Goal: Task Accomplishment & Management: Manage account settings

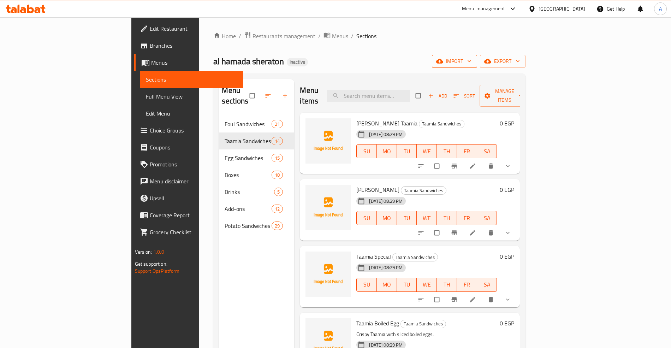
click at [472, 58] on span "import" at bounding box center [455, 61] width 34 height 9
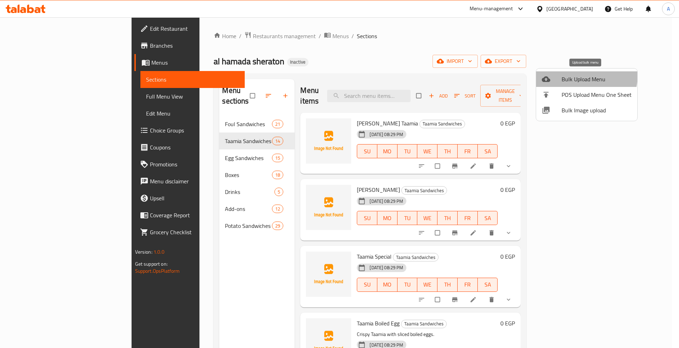
click at [573, 75] on span "Bulk Upload Menu" at bounding box center [596, 79] width 70 height 8
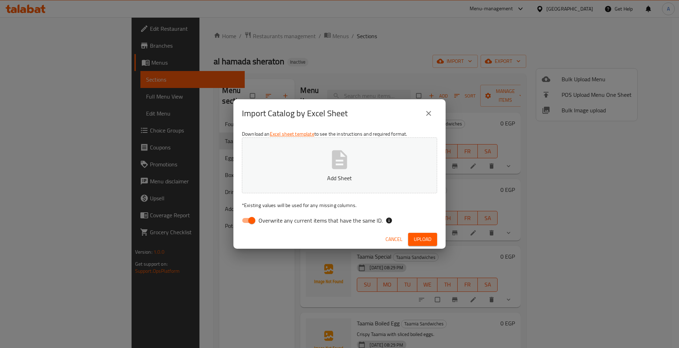
click at [318, 222] on span "Overwrite any current items that have the same ID." at bounding box center [320, 220] width 124 height 8
click at [272, 222] on input "Overwrite any current items that have the same ID." at bounding box center [251, 220] width 40 height 13
checkbox input "false"
click at [422, 239] on span "Upload" at bounding box center [422, 239] width 18 height 9
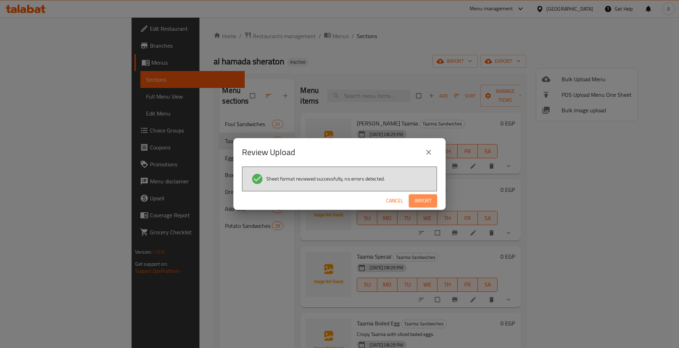
click at [423, 197] on span "Import" at bounding box center [422, 200] width 17 height 9
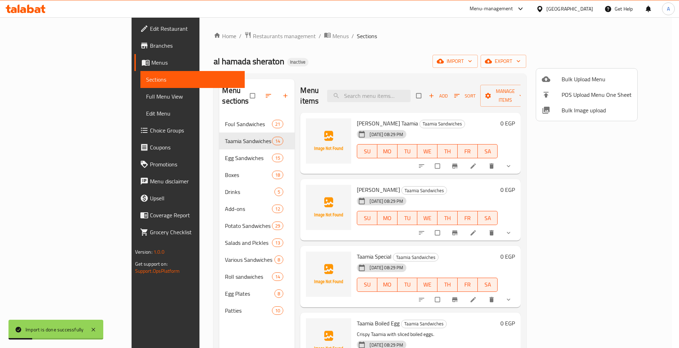
click at [38, 93] on div at bounding box center [339, 174] width 679 height 348
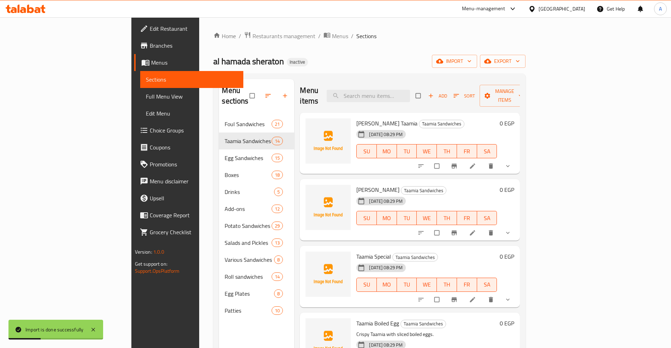
click at [146, 94] on span "Full Menu View" at bounding box center [192, 96] width 92 height 8
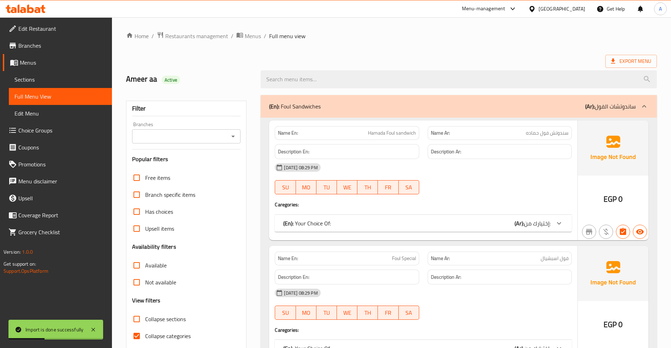
click at [167, 241] on div "Free items Branch specific items Has choices Upsell items Availability filters …" at bounding box center [186, 265] width 109 height 192
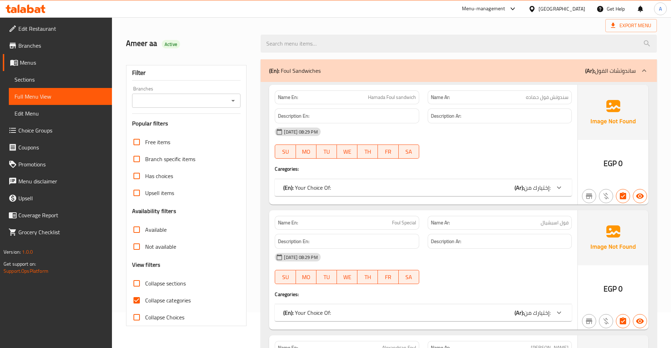
scroll to position [94, 0]
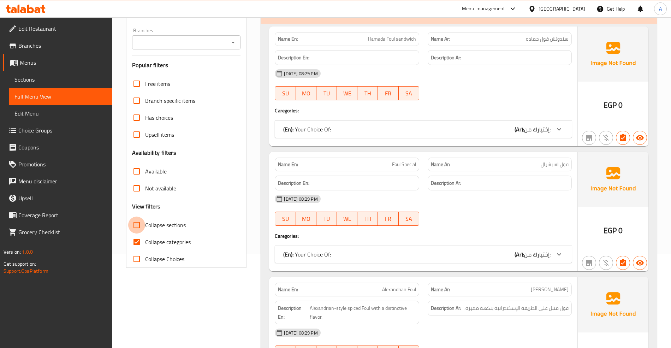
click at [137, 227] on input "Collapse sections" at bounding box center [136, 225] width 17 height 17
checkbox input "true"
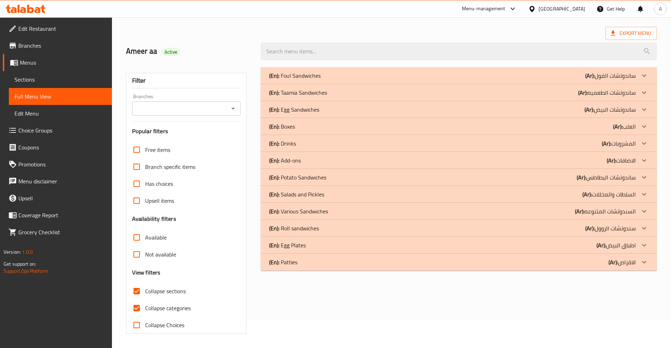
scroll to position [29, 0]
click at [136, 309] on input "Collapse categories" at bounding box center [136, 308] width 17 height 17
checkbox input "false"
click at [136, 290] on input "Collapse sections" at bounding box center [136, 291] width 17 height 17
checkbox input "false"
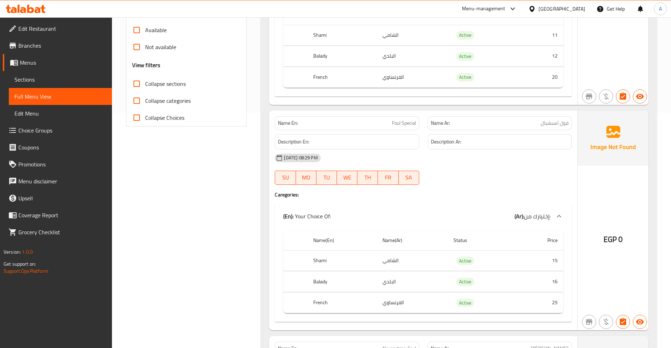
scroll to position [518, 0]
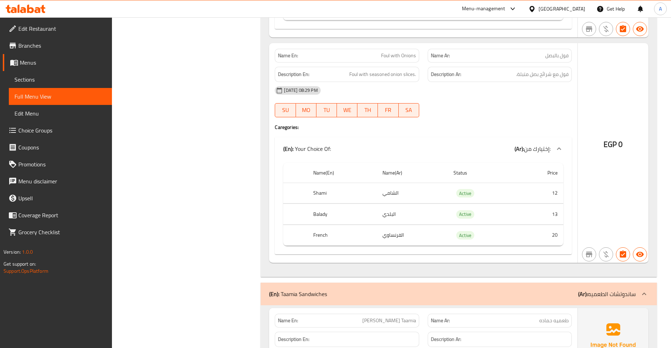
drag, startPoint x: 222, startPoint y: 88, endPoint x: 222, endPoint y: 342, distance: 254.4
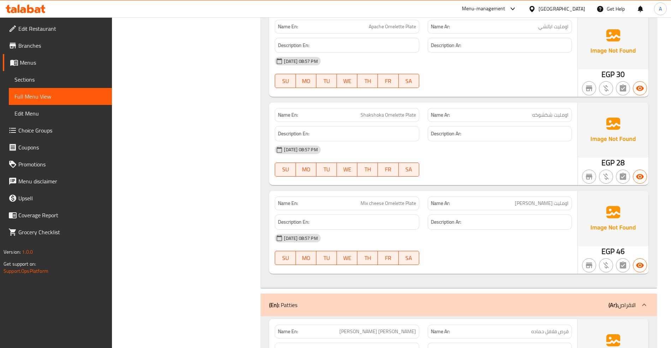
scroll to position [28726, 0]
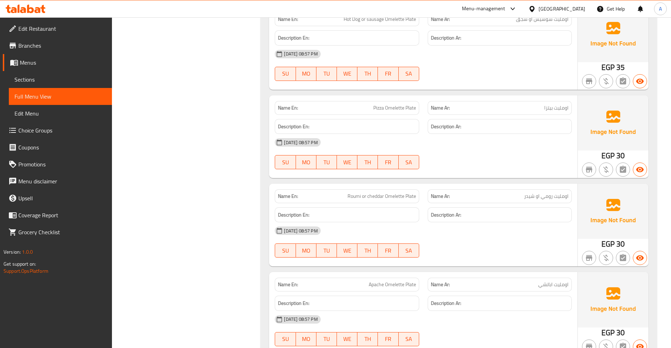
click at [38, 81] on span "Sections" at bounding box center [60, 79] width 92 height 8
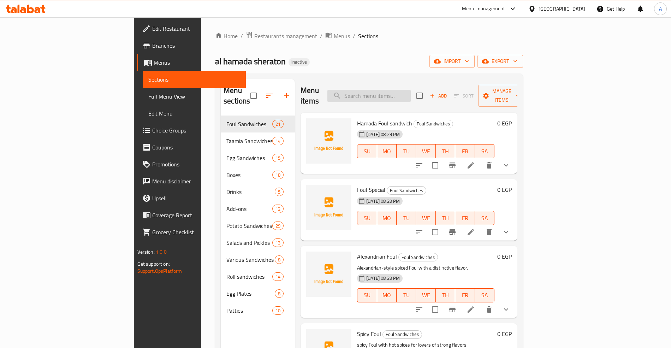
click at [411, 90] on input "search" at bounding box center [369, 96] width 83 height 12
click at [152, 128] on span "Choice Groups" at bounding box center [196, 130] width 88 height 8
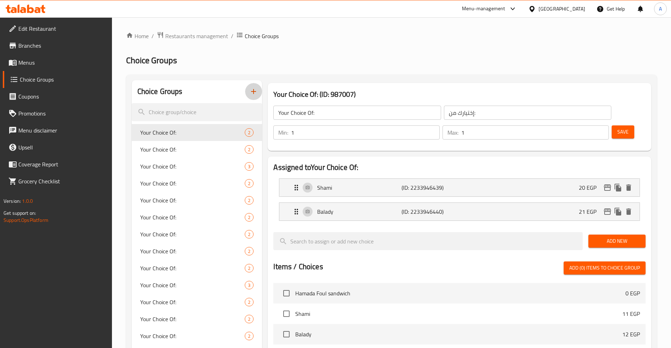
click at [252, 92] on icon "button" at bounding box center [253, 91] width 8 height 8
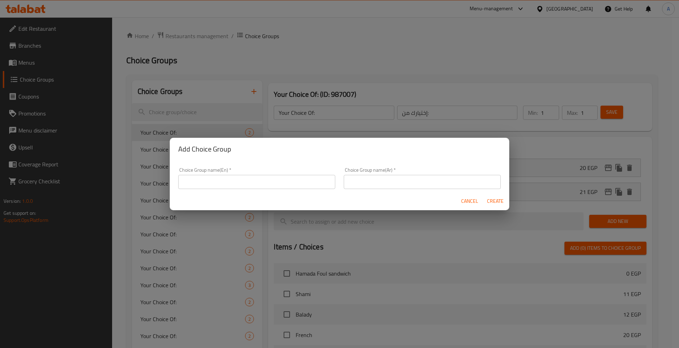
click at [206, 182] on input "text" at bounding box center [256, 182] width 157 height 14
paste input "Hot Dog or sausage Omelette Plate"
type input "Hot Dog or sausage Omelette Plate Choice :"
click at [363, 182] on input "text" at bounding box center [422, 182] width 157 height 14
type input "h"
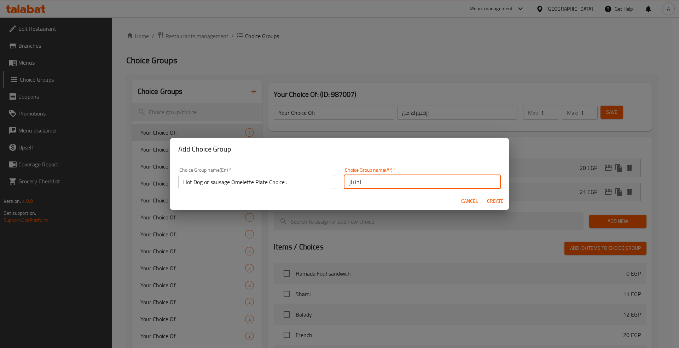
paste input "اومليت سوسيس او سجق"
type input "اختيار اومليت سوسيس او سجق :"
click at [500, 200] on span "Create" at bounding box center [494, 201] width 17 height 9
type input "Hot Dog or sausage Omelette Plate Choice :"
type input "اختيار اومليت سوسيس او سجق :"
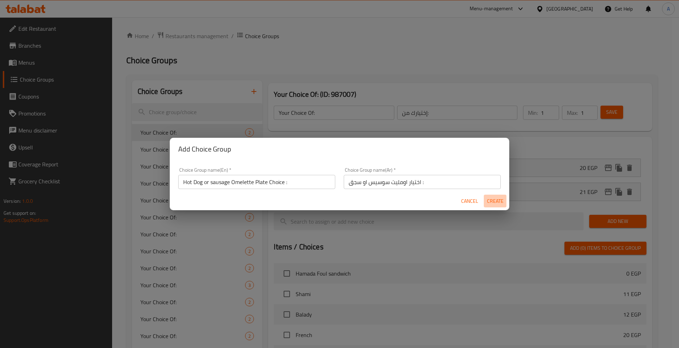
type input "0"
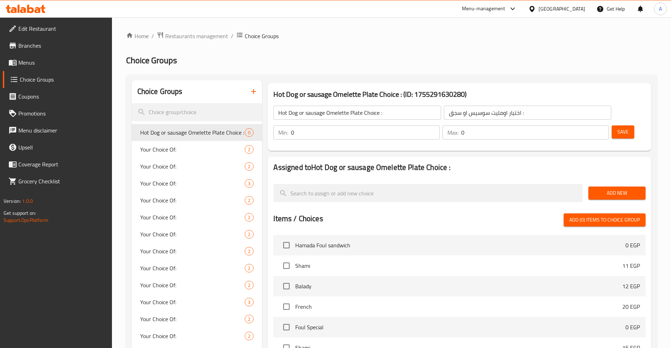
click at [603, 189] on span "Add New" at bounding box center [617, 193] width 46 height 9
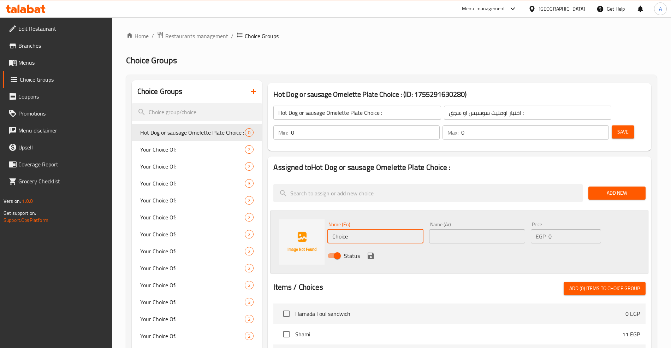
drag, startPoint x: 331, startPoint y: 216, endPoint x: 311, endPoint y: 216, distance: 19.4
click at [311, 216] on div "Name (En) Choice Name (En) Name (Ar) Name (Ar) Price EGP 0 Price Status" at bounding box center [460, 242] width 378 height 63
paste input "Hot Dog"
type input "Hot Dog"
click at [453, 229] on input "text" at bounding box center [477, 236] width 96 height 14
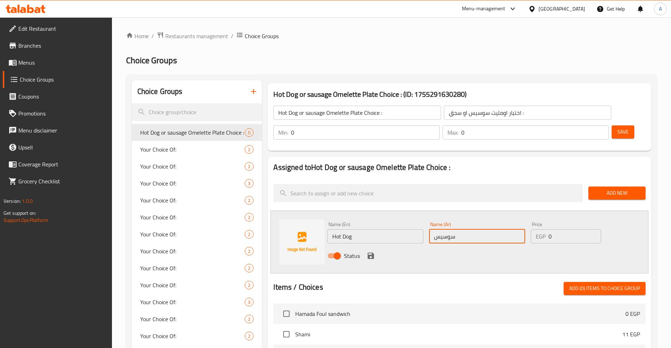
type input "سوسيس"
drag, startPoint x: 568, startPoint y: 218, endPoint x: 519, endPoint y: 218, distance: 49.1
click at [520, 219] on div "Name (En) Hot Dog Name (En) Name (Ar) سوسيس Name (Ar) Price EGP 0 Price Status" at bounding box center [477, 242] width 305 height 46
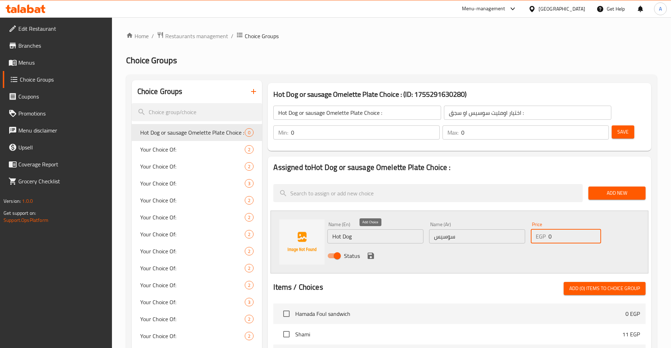
click at [370, 252] on icon "save" at bounding box center [371, 256] width 8 height 8
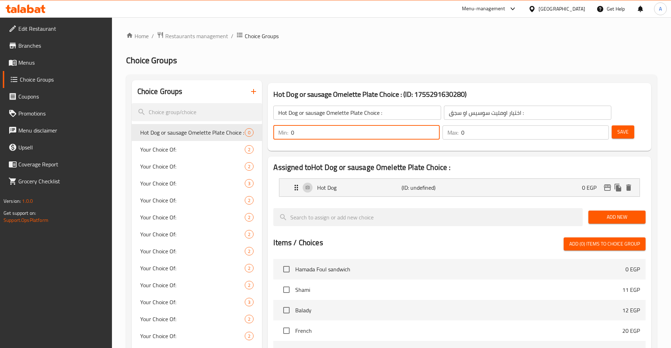
drag, startPoint x: 545, startPoint y: 110, endPoint x: 522, endPoint y: 111, distance: 22.3
click at [440, 125] on div "Min: 0 ​" at bounding box center [357, 132] width 166 height 14
type input "1"
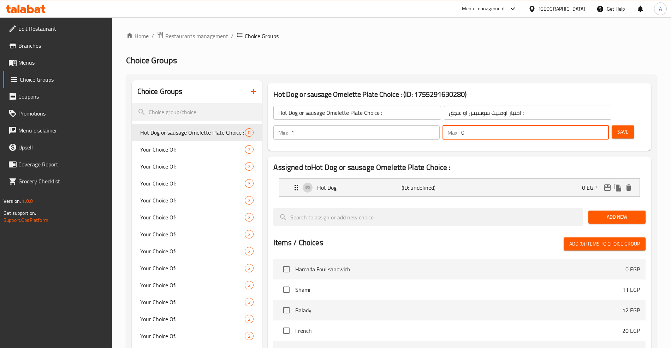
drag, startPoint x: 567, startPoint y: 114, endPoint x: 556, endPoint y: 121, distance: 12.8
click at [565, 125] on div "Max: 0 ​" at bounding box center [526, 132] width 166 height 14
click at [297, 183] on icon "Expand" at bounding box center [296, 187] width 8 height 8
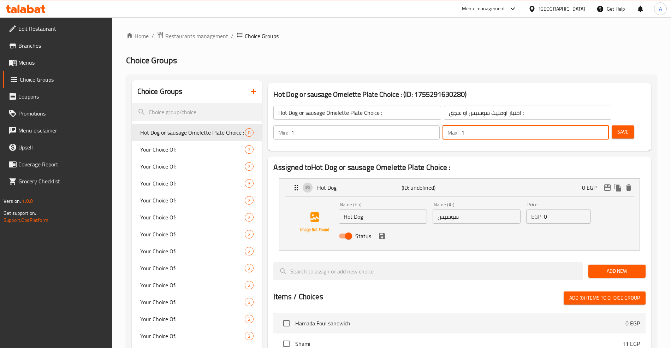
type input "1"
click at [605, 267] on span "Add New" at bounding box center [617, 271] width 46 height 9
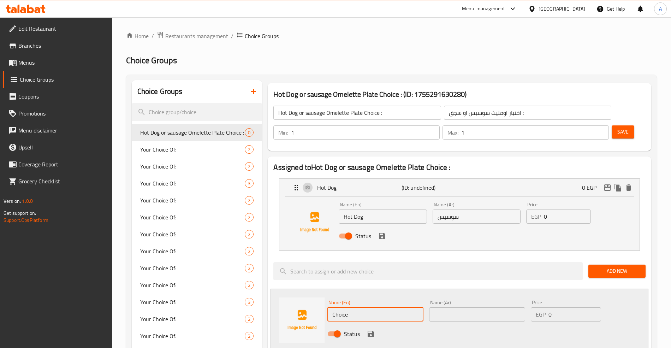
click at [361, 307] on input "Choice" at bounding box center [376, 314] width 96 height 14
paste input "sausage"
type input "sausage"
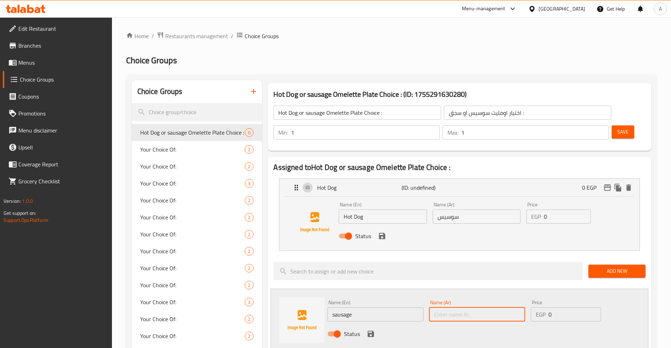
click at [457, 307] on input "text" at bounding box center [477, 314] width 96 height 14
type input "س"
type input "سجق"
click at [369, 331] on icon "save" at bounding box center [371, 334] width 6 height 6
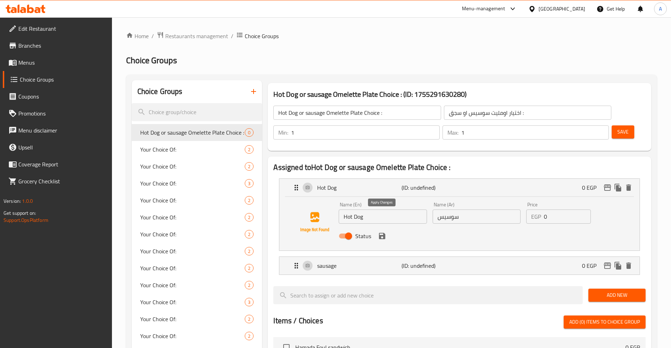
click at [381, 232] on icon "save" at bounding box center [382, 236] width 8 height 8
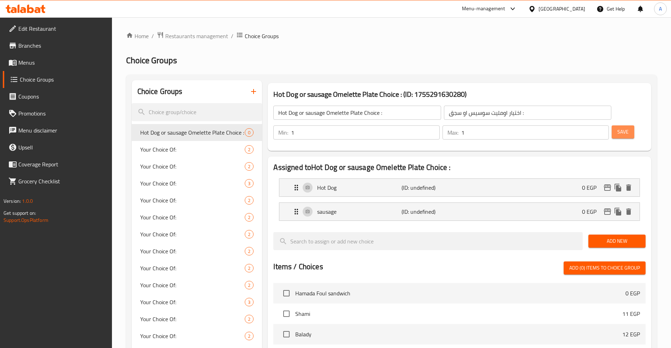
click at [618, 128] on span "Save" at bounding box center [623, 132] width 11 height 9
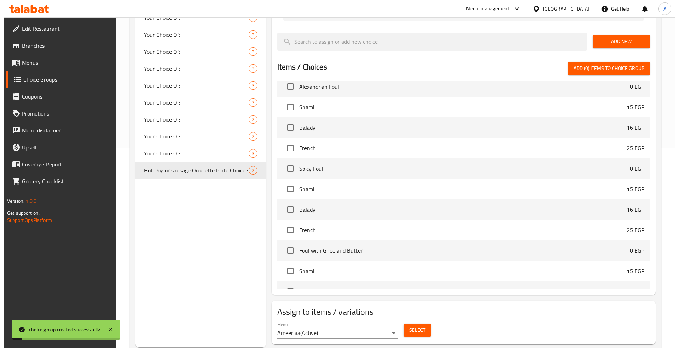
scroll to position [330, 0]
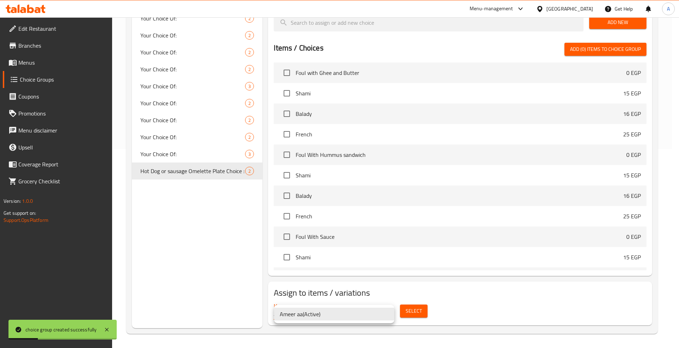
click at [318, 318] on li "Ameer aa ( Active )" at bounding box center [334, 314] width 120 height 13
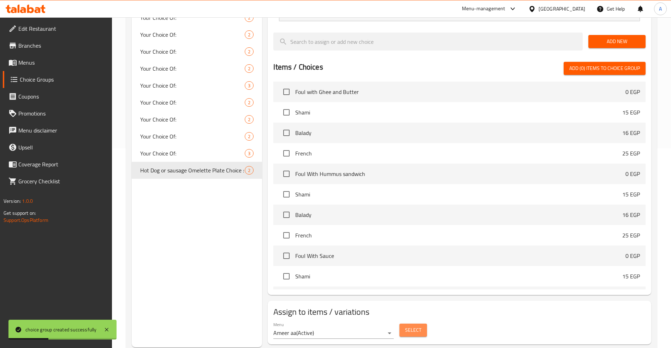
click at [409, 326] on span "Select" at bounding box center [413, 330] width 16 height 9
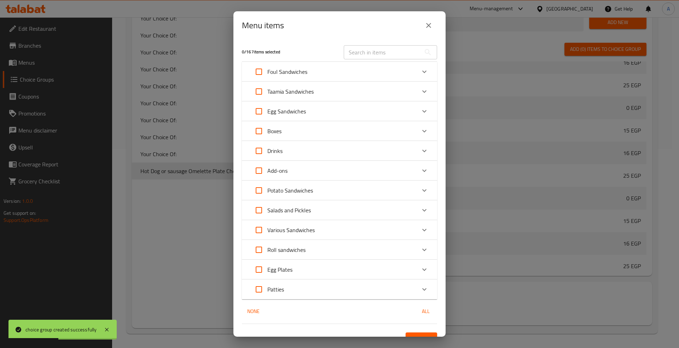
scroll to position [361, 0]
click at [399, 275] on div "Egg Plates" at bounding box center [332, 269] width 165 height 17
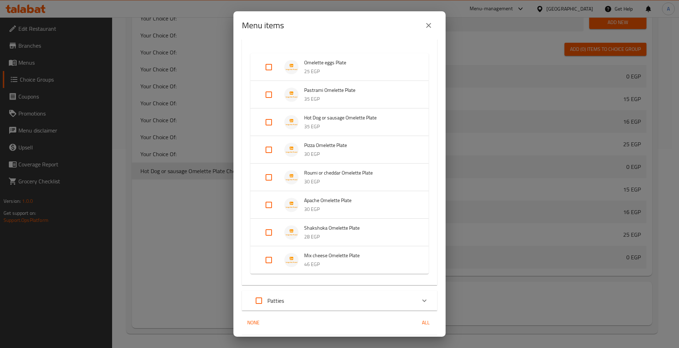
scroll to position [263, 0]
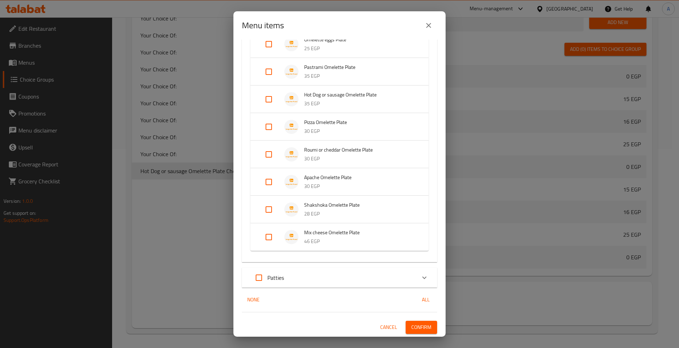
click at [269, 95] on input "Expand" at bounding box center [268, 99] width 17 height 17
checkbox input "true"
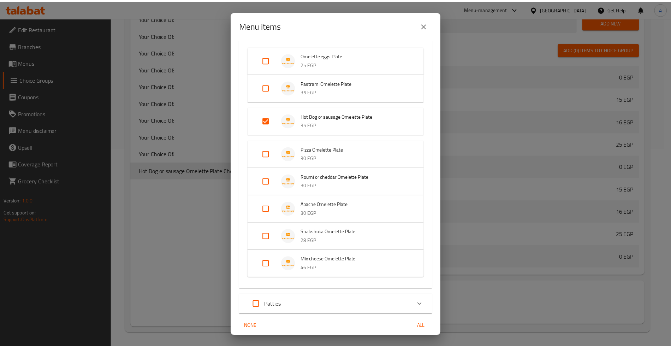
scroll to position [275, 0]
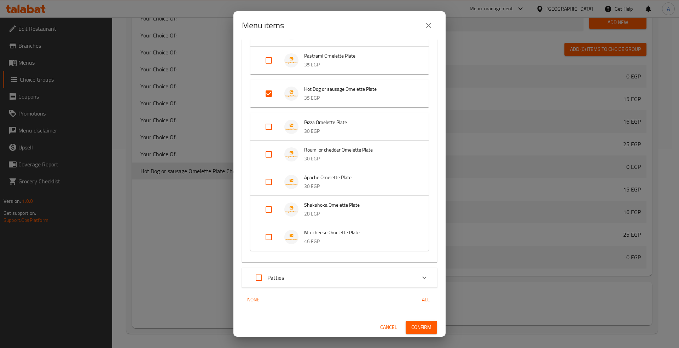
click at [411, 323] on span "Confirm" at bounding box center [421, 327] width 20 height 9
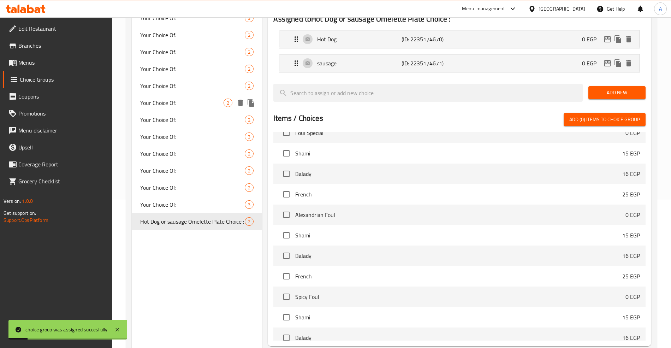
scroll to position [58, 0]
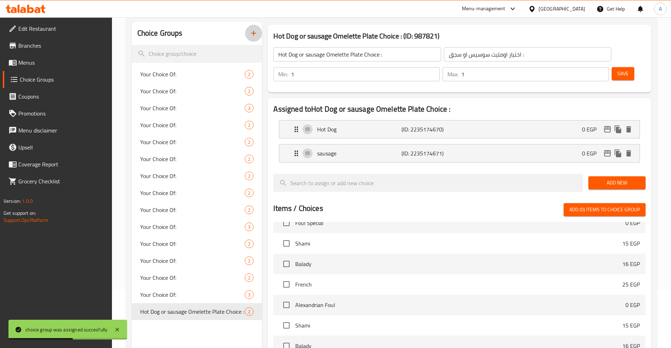
click at [254, 33] on icon "button" at bounding box center [253, 33] width 8 height 8
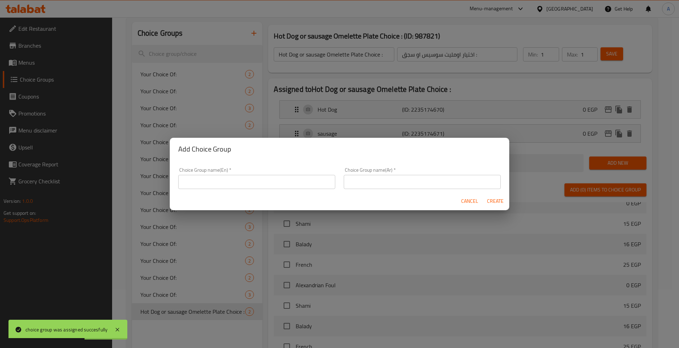
click at [224, 174] on div "Choice Group name(En)   * Choice Group name(En) *" at bounding box center [256, 179] width 157 height 22
click at [223, 183] on input "text" at bounding box center [256, 182] width 157 height 14
paste input "Roumi or cheddar Omelette Plate"
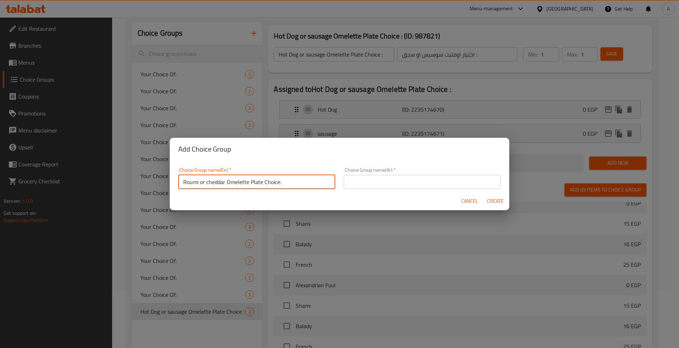
type input "Roumi or cheddar Omelette Plate Choice:"
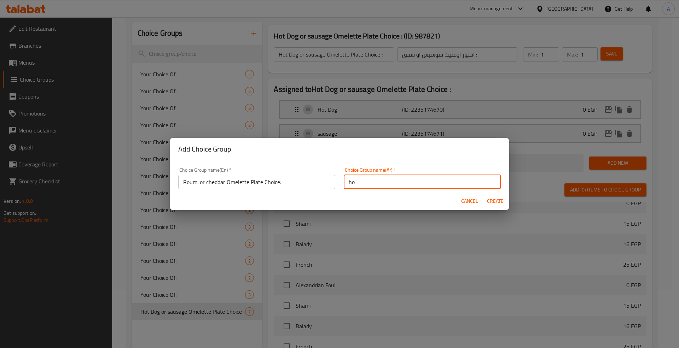
type input "h"
paste input "Roumi or cheddar Omelette Plate"
paste input "اومليت رومي او شيدر"
type input "اختيار اومليت رومي او شيدر :"
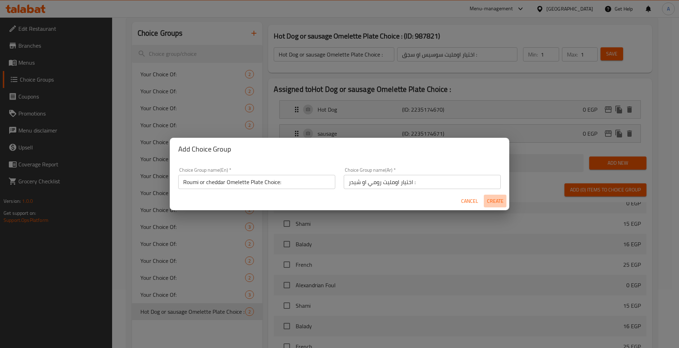
click at [494, 201] on span "Create" at bounding box center [494, 201] width 17 height 9
type input "Roumi or cheddar Omelette Plate Choice:"
type input "اختيار اومليت رومي او شيدر :"
type input "0"
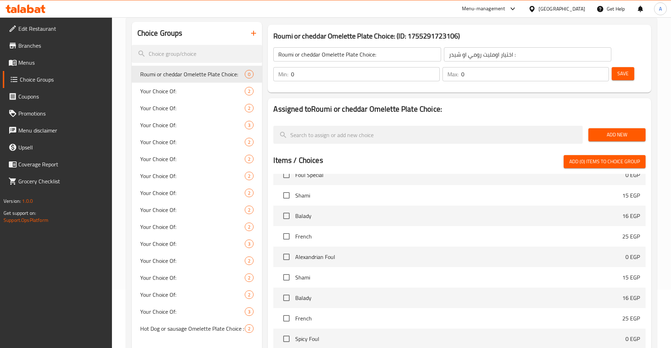
click at [612, 130] on span "Add New" at bounding box center [617, 134] width 46 height 9
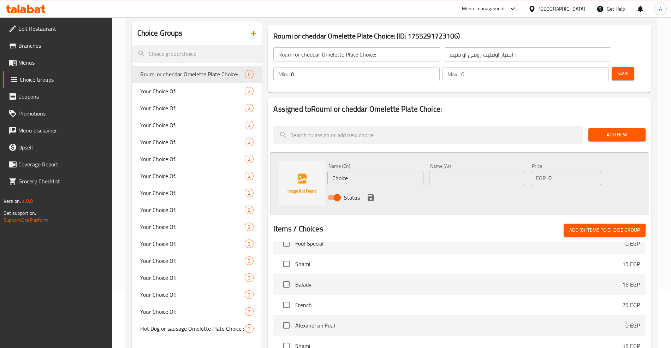
click at [353, 171] on input "Choice" at bounding box center [376, 178] width 96 height 14
type input "ٌ"
type input "Roumi"
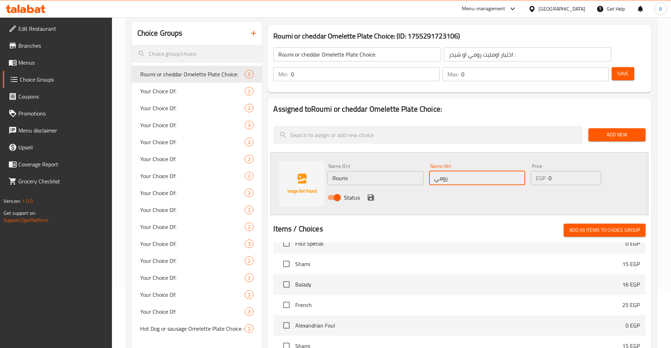
type input "رومي"
click at [372, 193] on icon "save" at bounding box center [371, 197] width 8 height 8
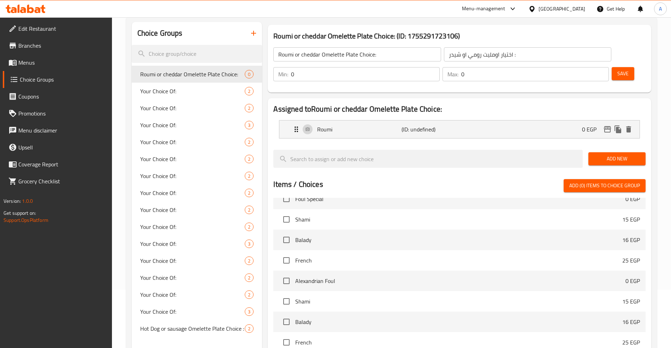
click at [615, 152] on button "Add New" at bounding box center [617, 158] width 57 height 13
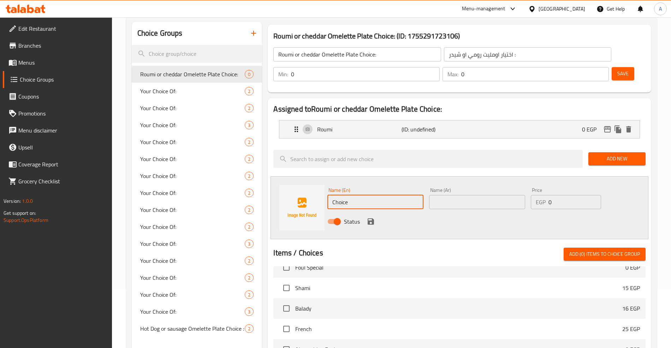
click at [357, 195] on input "Choice" at bounding box center [376, 202] width 96 height 14
type input "chedder"
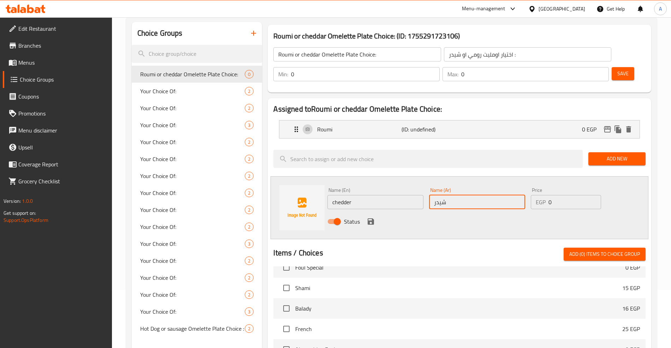
type input "شيدر"
click at [375, 217] on icon "save" at bounding box center [371, 221] width 8 height 8
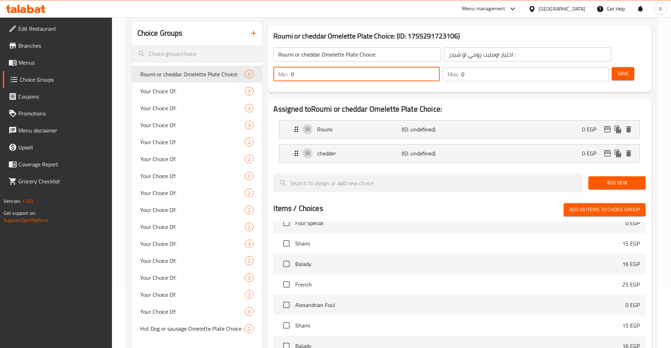
drag, startPoint x: 546, startPoint y: 57, endPoint x: 527, endPoint y: 57, distance: 19.8
click at [440, 67] on div "Min: 0 ​" at bounding box center [357, 74] width 166 height 14
type input "1"
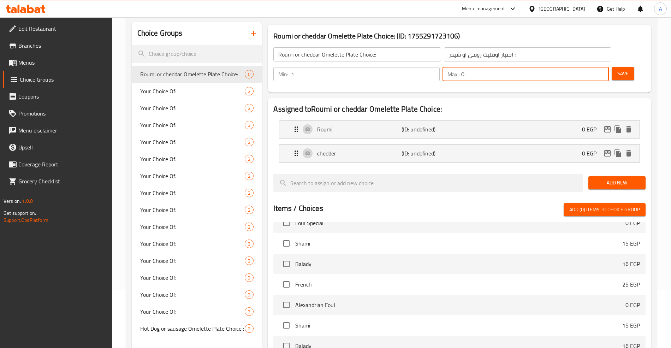
drag, startPoint x: 584, startPoint y: 57, endPoint x: 610, endPoint y: 52, distance: 26.1
click at [564, 67] on div "Max: 0 ​" at bounding box center [526, 74] width 166 height 14
type input "1"
click at [618, 69] on span "Save" at bounding box center [623, 73] width 11 height 9
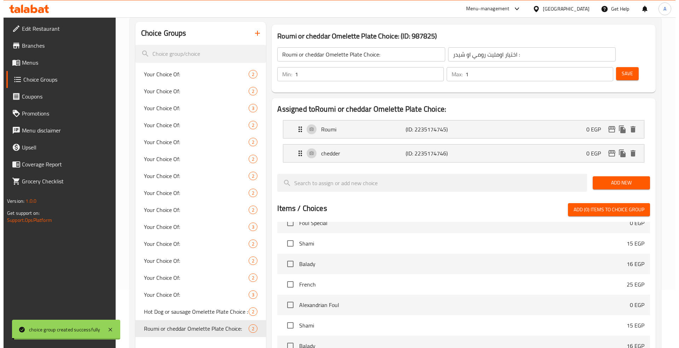
scroll to position [200, 0]
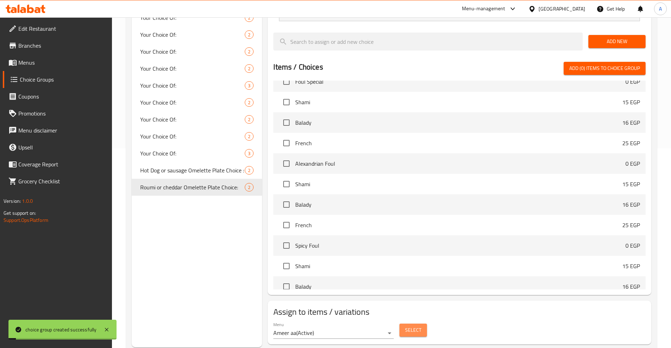
click at [409, 326] on span "Select" at bounding box center [413, 330] width 16 height 9
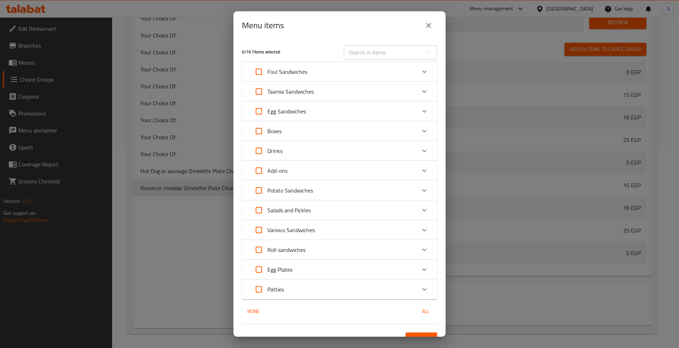
click at [292, 274] on div "Egg Plates" at bounding box center [271, 269] width 42 height 17
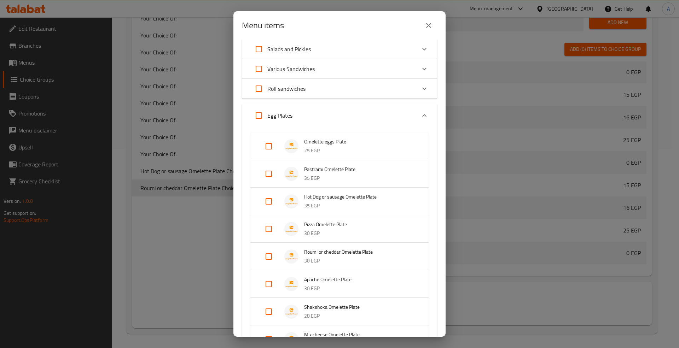
scroll to position [263, 0]
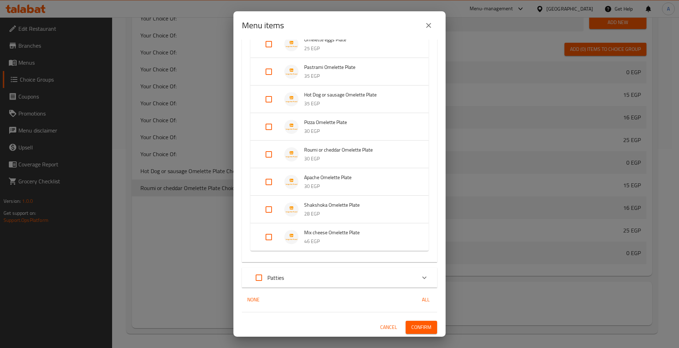
click at [264, 153] on input "Expand" at bounding box center [268, 154] width 17 height 17
checkbox input "true"
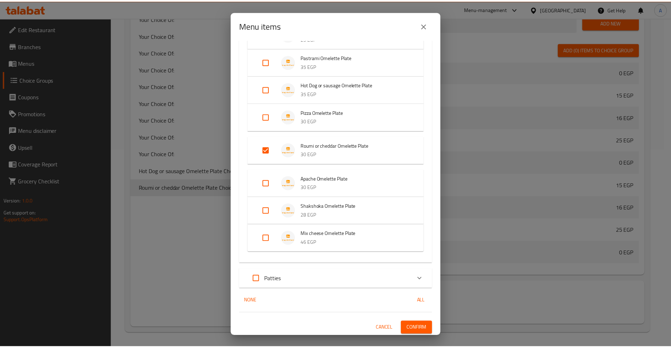
scroll to position [275, 0]
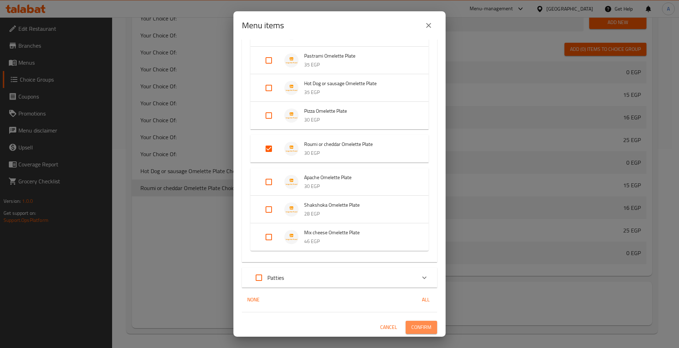
click at [417, 328] on span "Confirm" at bounding box center [421, 327] width 20 height 9
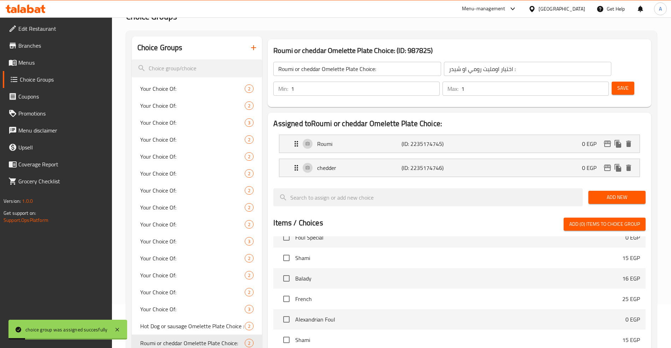
scroll to position [0, 0]
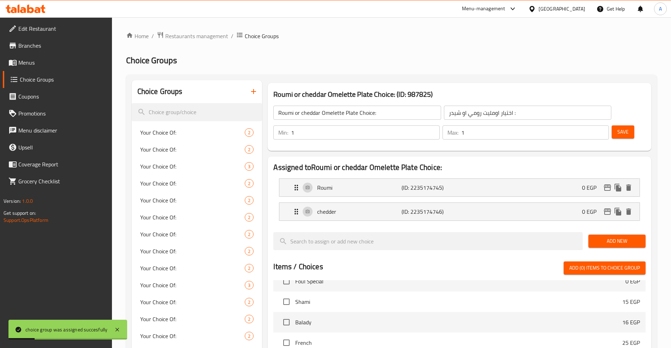
click at [36, 69] on link "Menus" at bounding box center [57, 62] width 109 height 17
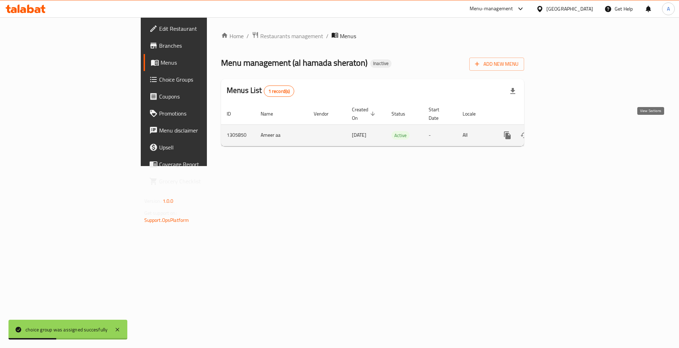
click at [566, 127] on link "enhanced table" at bounding box center [558, 135] width 17 height 17
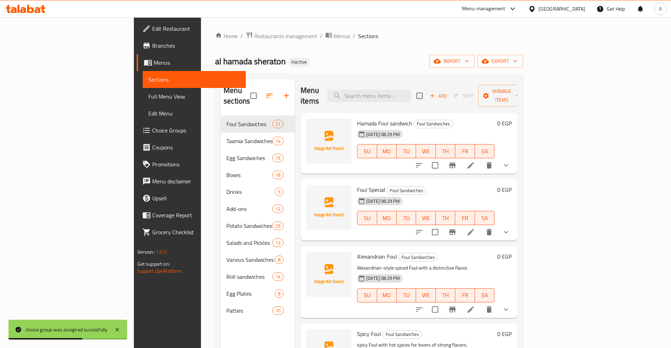
click at [148, 98] on span "Full Menu View" at bounding box center [194, 96] width 92 height 8
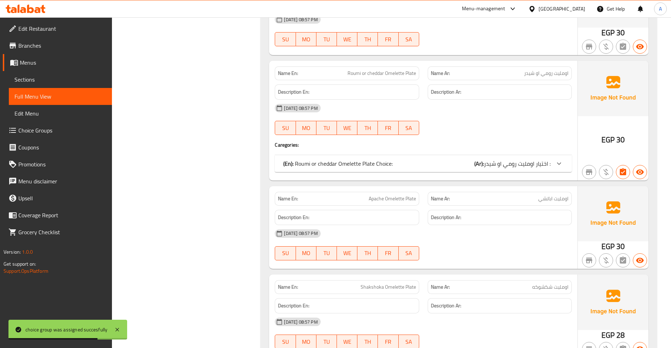
scroll to position [18288, 0]
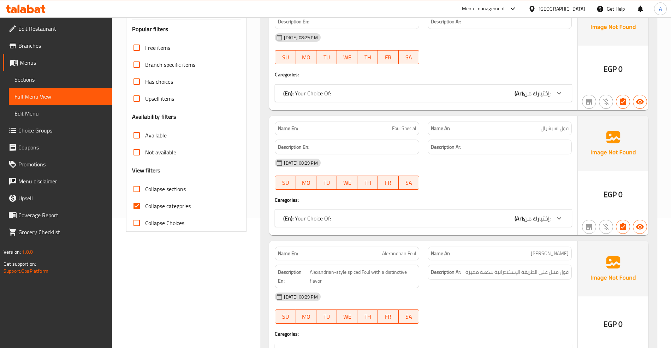
scroll to position [141, 0]
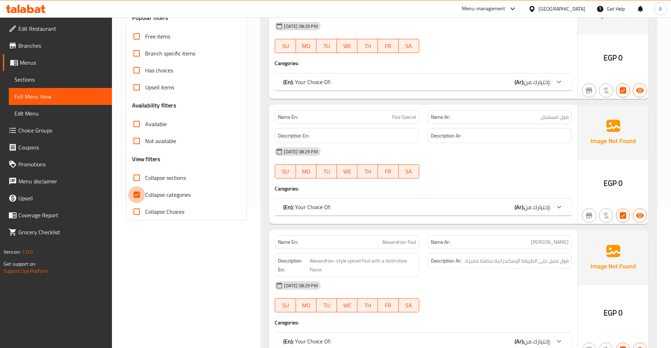
click at [135, 193] on input "Collapse categories" at bounding box center [136, 194] width 17 height 17
checkbox input "false"
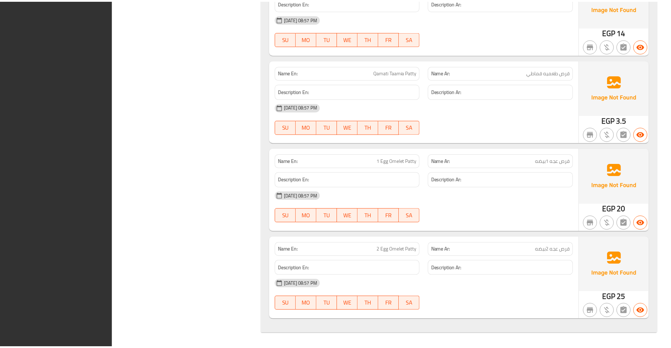
scroll to position [30237, 0]
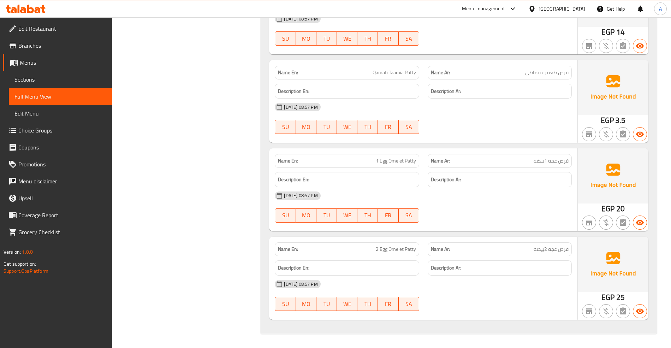
click at [580, 7] on div "Egypt" at bounding box center [562, 9] width 47 height 8
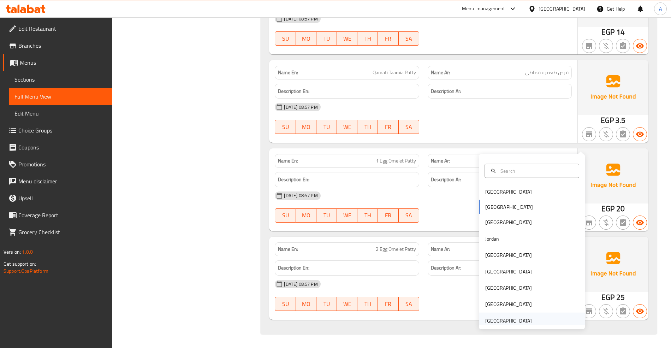
click at [512, 317] on div "[GEOGRAPHIC_DATA]" at bounding box center [509, 321] width 47 height 8
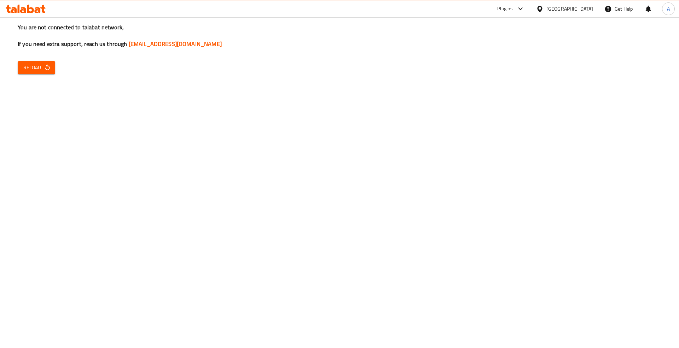
click at [23, 256] on div "You are not connected to talabat network, If you need extra support, reach us t…" at bounding box center [339, 174] width 679 height 348
click at [35, 71] on span "Reload" at bounding box center [36, 67] width 26 height 9
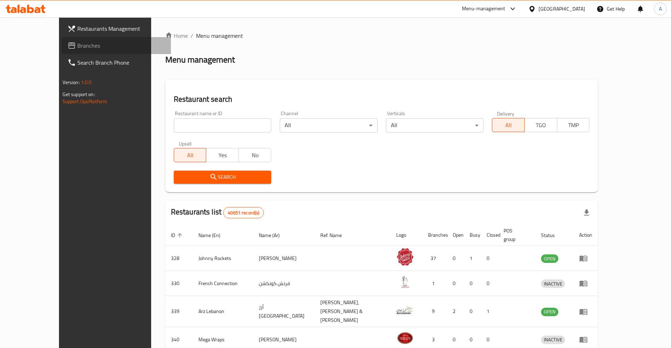
click at [77, 45] on span "Branches" at bounding box center [121, 45] width 88 height 8
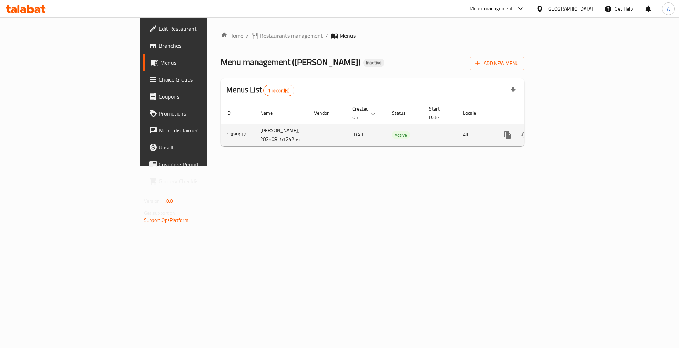
click at [563, 131] on icon "enhanced table" at bounding box center [558, 135] width 8 height 8
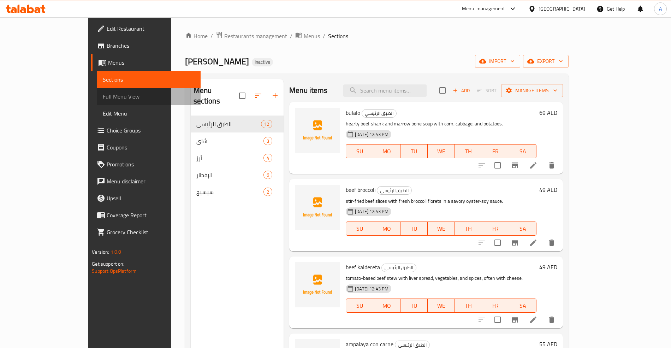
click at [103, 98] on span "Full Menu View" at bounding box center [149, 96] width 92 height 8
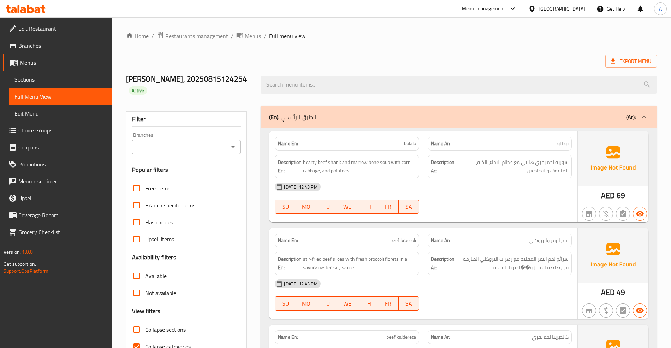
click at [23, 75] on span "Sections" at bounding box center [60, 79] width 92 height 8
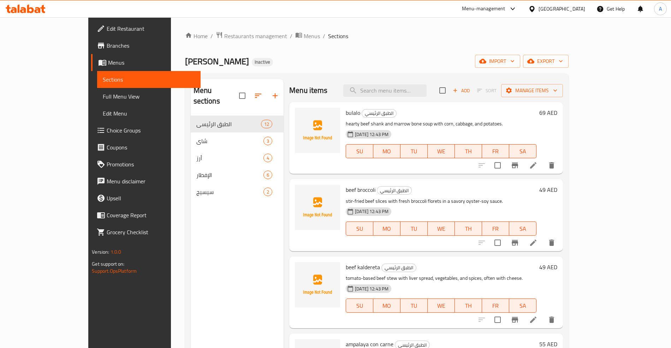
click at [103, 92] on span "Full Menu View" at bounding box center [149, 96] width 92 height 8
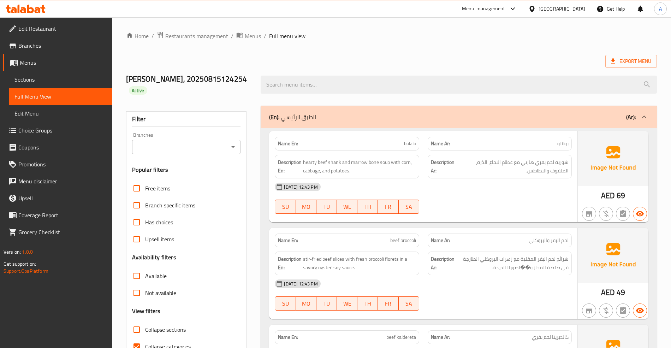
click at [382, 139] on div "Name En: bulalo" at bounding box center [347, 144] width 144 height 14
copy span "bulalo"
click at [361, 243] on p "Name En: beef broccoli" at bounding box center [347, 240] width 138 height 7
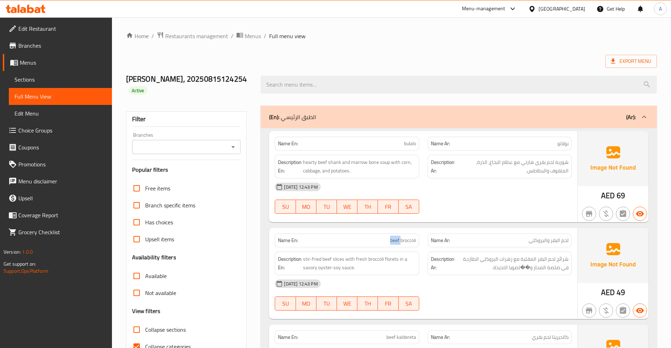
click at [361, 243] on p "Name En: beef broccoli" at bounding box center [347, 240] width 138 height 7
copy span "beef broccoli"
click at [316, 265] on span "stir-fried beef slices with fresh broccoli florets in a savory oyster-soy sauce." at bounding box center [359, 263] width 113 height 17
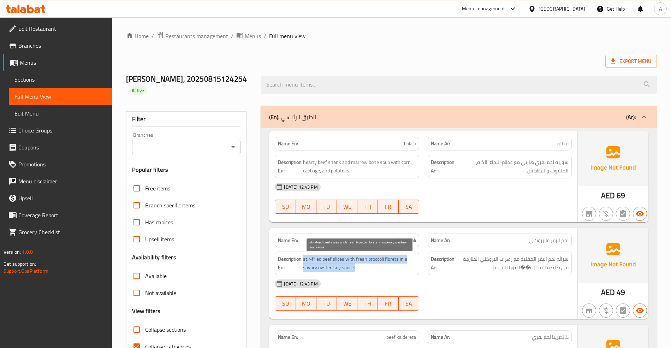
click at [316, 265] on span "stir-fried beef slices with fresh broccoli florets in a savory oyster-soy sauce." at bounding box center [359, 263] width 113 height 17
copy span "stir-fried beef slices with fresh broccoli florets in a savory oyster-soy sauce."
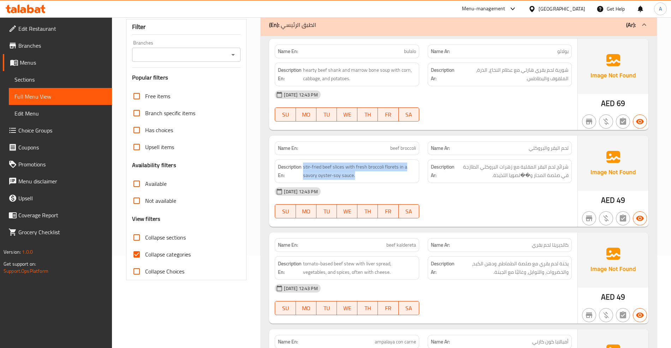
scroll to position [141, 0]
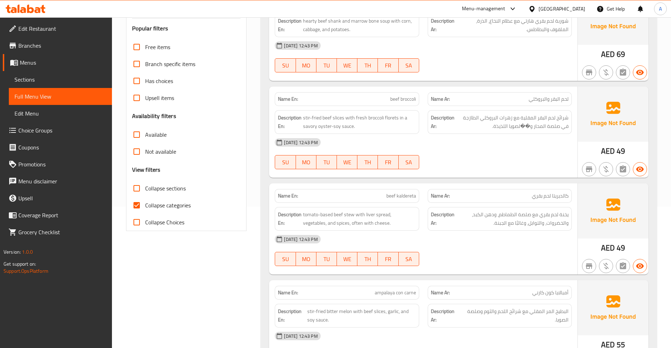
click at [341, 197] on p "Name En: beef kaldereta" at bounding box center [347, 195] width 138 height 7
copy strong "Name En:"
click at [405, 195] on span "beef kaldereta" at bounding box center [402, 195] width 30 height 7
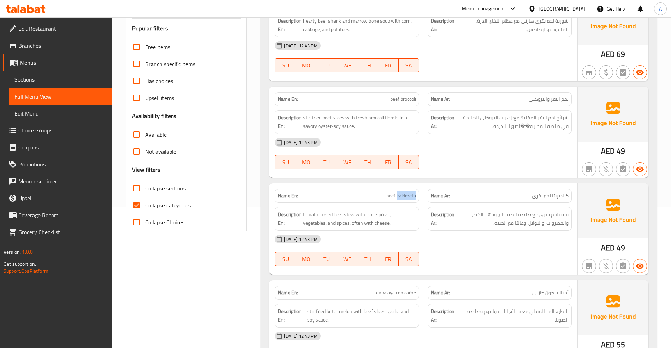
click at [405, 195] on span "beef kaldereta" at bounding box center [402, 195] width 30 height 7
copy span "beef kaldereta"
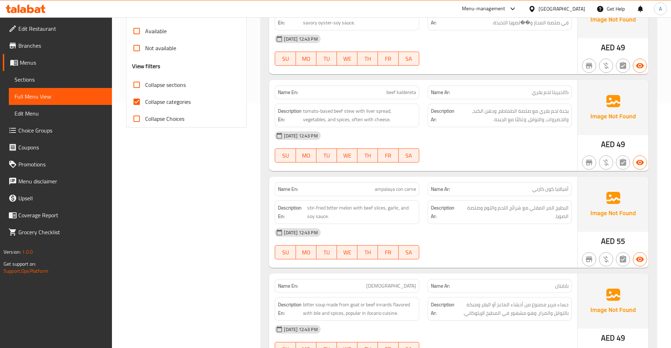
scroll to position [330, 0]
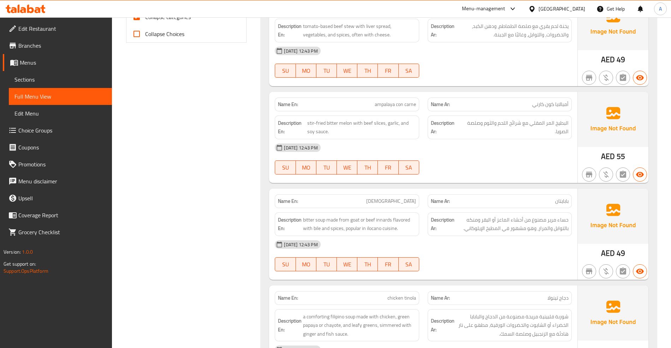
click at [388, 108] on span "ampalaya con carne" at bounding box center [395, 104] width 41 height 7
copy span "ampalaya con carne"
click at [353, 205] on p "Name En: [DEMOGRAPHIC_DATA]" at bounding box center [347, 201] width 138 height 7
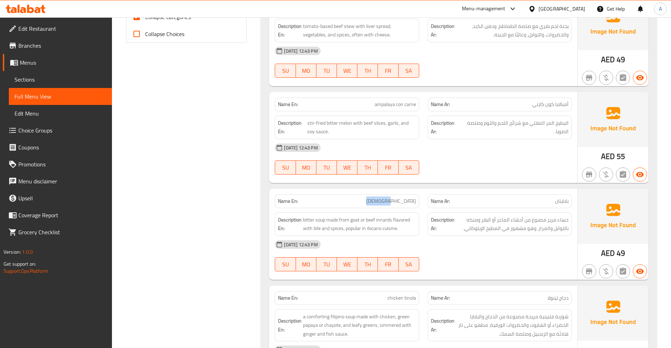
click at [353, 205] on p "Name En: [DEMOGRAPHIC_DATA]" at bounding box center [347, 201] width 138 height 7
copy span "[DEMOGRAPHIC_DATA]"
click at [351, 217] on div "Description En: bitter soup made from goat or beef innards flavored with bile a…" at bounding box center [347, 224] width 144 height 24
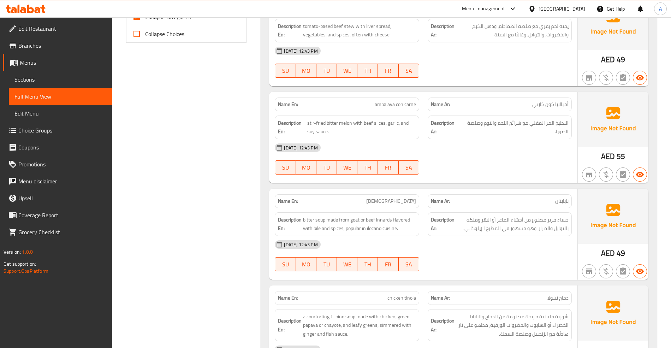
click at [347, 228] on span "bitter soup made from goat or beef innards flavored with bile and spices, popul…" at bounding box center [359, 224] width 113 height 17
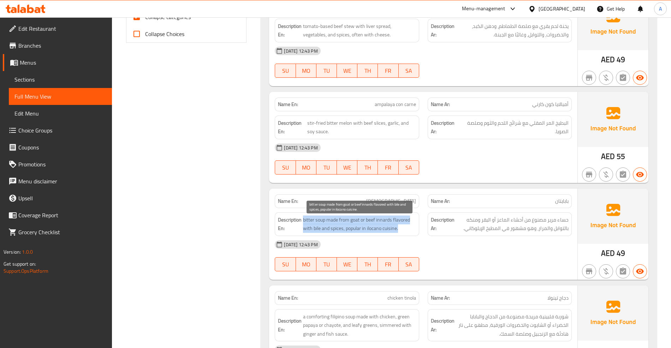
click at [347, 228] on span "bitter soup made from goat or beef innards flavored with bile and spices, popul…" at bounding box center [359, 224] width 113 height 17
copy span "bitter soup made from goat or beef innards flavored with bile and spices, popul…"
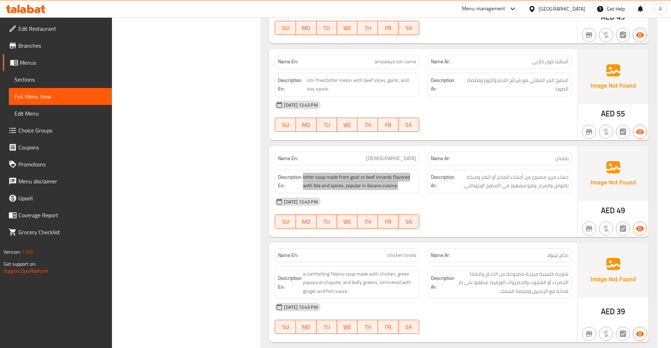
scroll to position [471, 0]
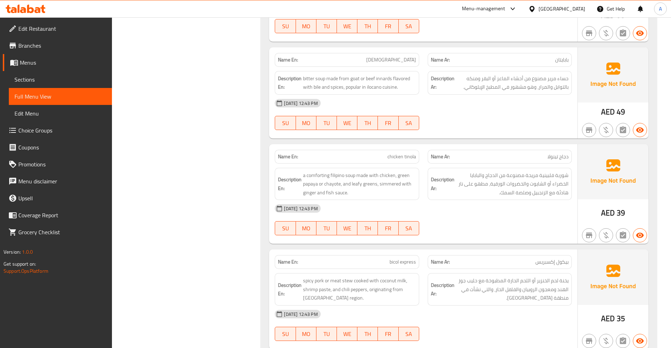
click at [389, 160] on span "chicken tinola" at bounding box center [402, 156] width 29 height 7
copy span "chicken tinola"
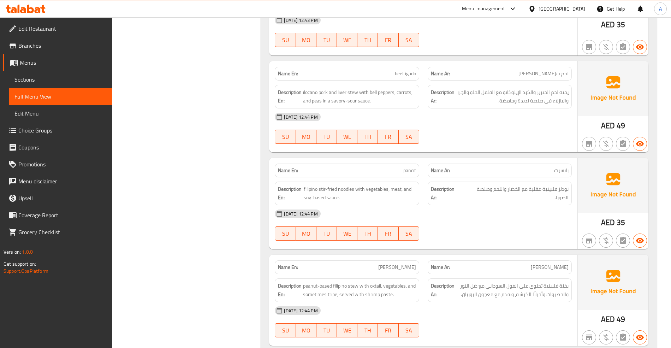
scroll to position [1066, 0]
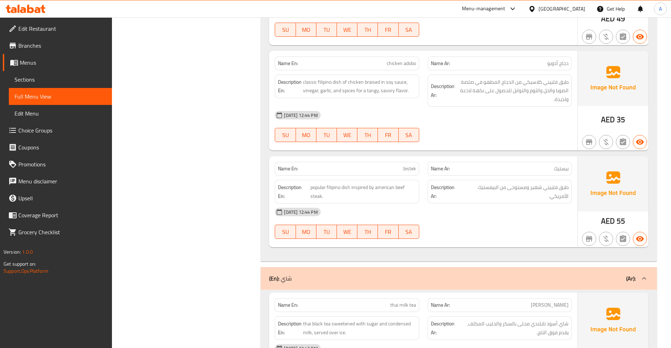
click at [31, 75] on span "Sections" at bounding box center [60, 79] width 92 height 8
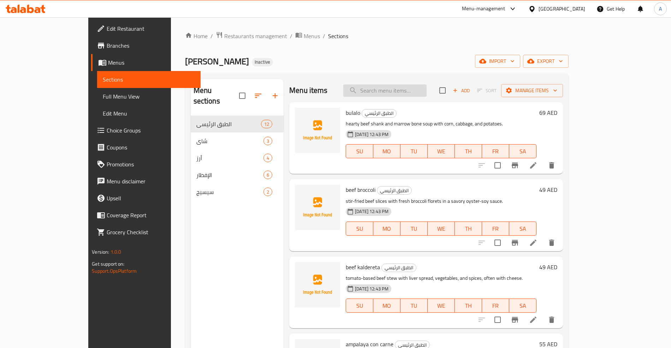
click at [402, 95] on input "search" at bounding box center [385, 90] width 83 height 12
paste input "Bistek"
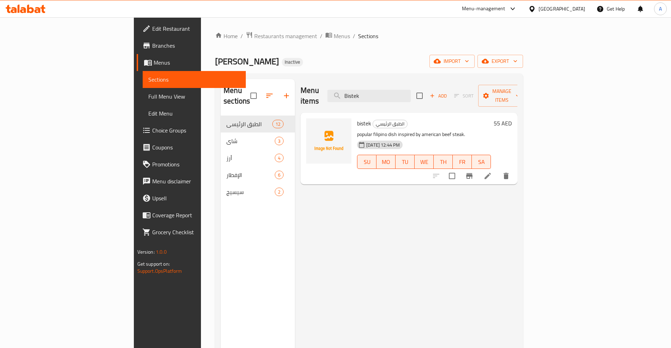
type input "Bistek"
click at [492, 172] on icon at bounding box center [488, 176] width 8 height 8
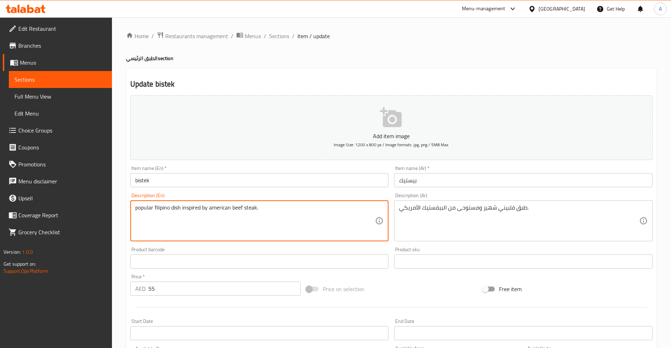
click at [258, 206] on textarea "popular filipino dish inspired by american beef steak." at bounding box center [255, 221] width 240 height 34
paste textarea "Filipino beef steak marinated in soy sauce and calamansi, sautéed with onions"
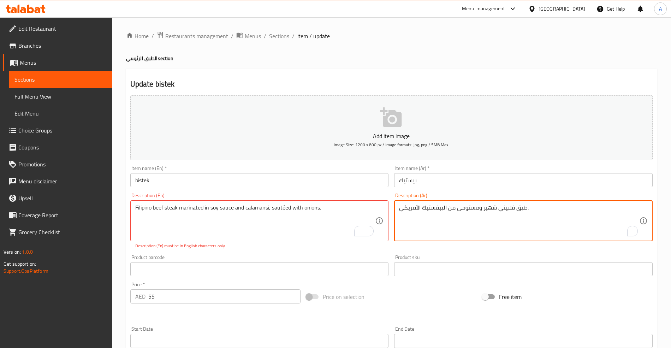
click at [420, 209] on textarea "طبق فلبيني شهير ومستوحى من البيفستيك الأمريكي." at bounding box center [519, 221] width 240 height 34
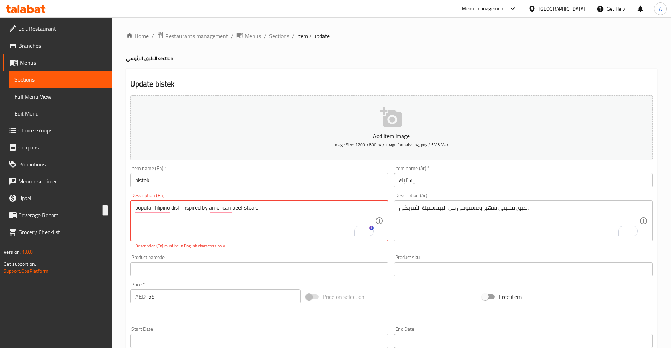
type textarea "popular filipino dish inspired by american beef steak."
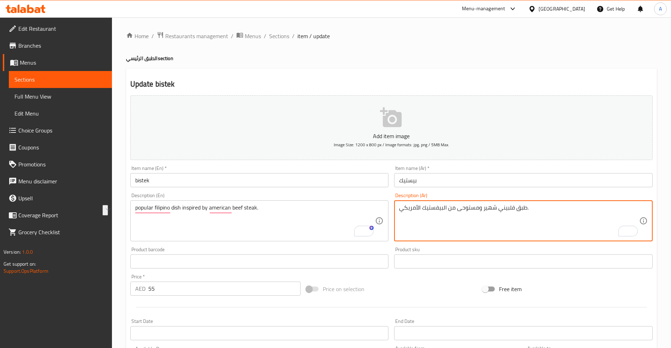
click at [441, 211] on textarea "طبق فلبيني شهير ومستوحى من البيفستيك الأمريكي." at bounding box center [519, 221] width 240 height 34
paste textarea "ريحة لحم بقري فلبينية متبلة بصلصة الصويا و[PERSON_NAME]، مقلية مع البصل"
type textarea "شريحة لحم بقري فلبينية متبلة بصلصة الصويا و[PERSON_NAME]، مقلية مع البصل."
click at [277, 36] on span "Sections" at bounding box center [279, 36] width 20 height 8
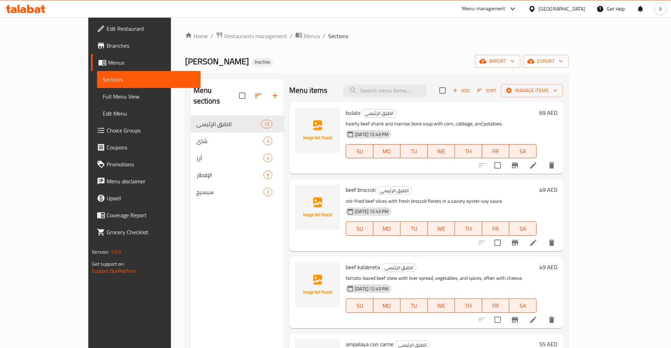
click at [103, 92] on span "Full Menu View" at bounding box center [149, 96] width 92 height 8
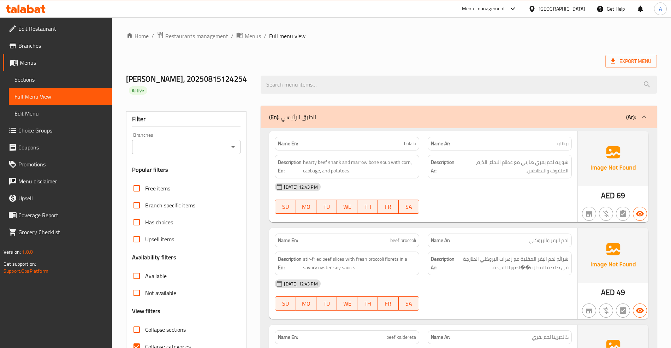
scroll to position [141, 0]
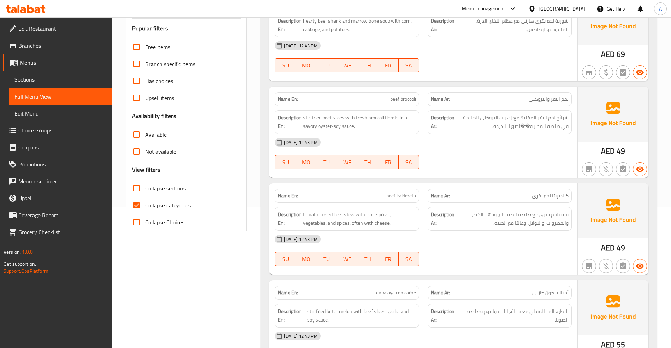
click at [153, 204] on span "Collapse categories" at bounding box center [168, 205] width 46 height 8
click at [145, 204] on input "Collapse categories" at bounding box center [136, 205] width 17 height 17
checkbox input "false"
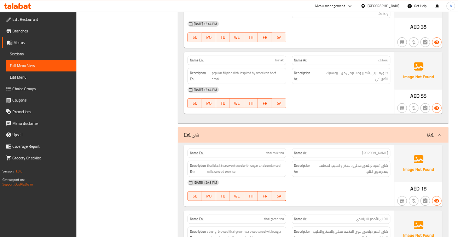
scroll to position [0, 0]
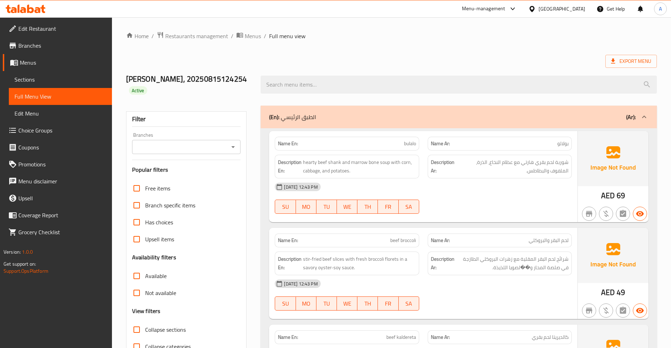
drag, startPoint x: 202, startPoint y: 215, endPoint x: 215, endPoint y: 15, distance: 200.8
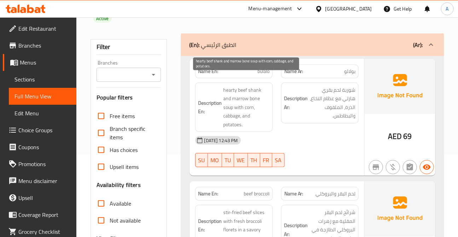
scroll to position [64, 0]
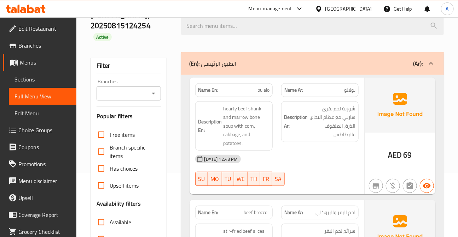
click at [37, 78] on span "Sections" at bounding box center [42, 79] width 56 height 8
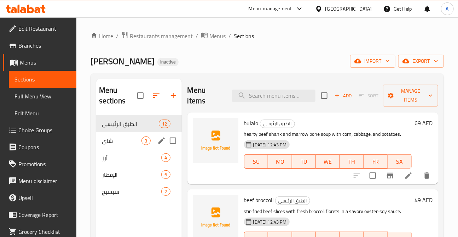
click at [125, 136] on div "شاي 3" at bounding box center [139, 141] width 86 height 17
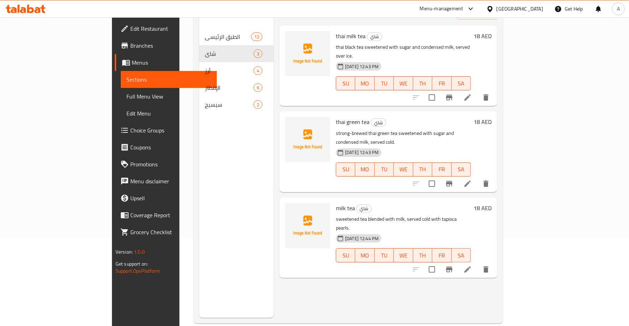
scroll to position [88, 0]
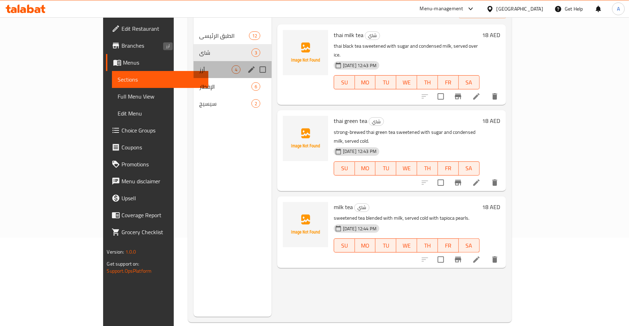
click at [199, 65] on span "أرز" at bounding box center [215, 69] width 33 height 8
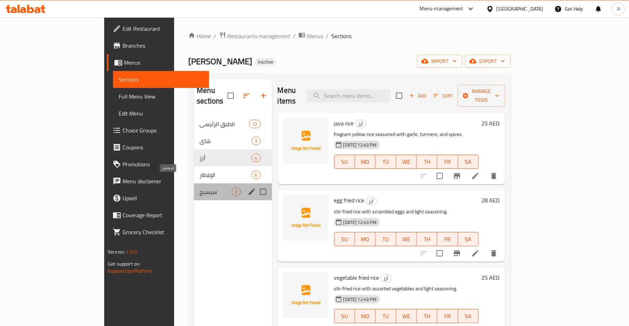
click at [200, 188] on span "سيسيج" at bounding box center [216, 192] width 32 height 8
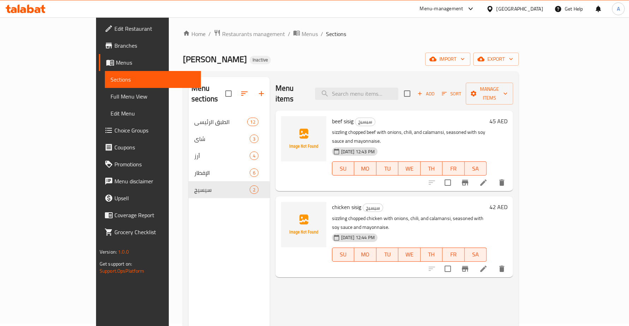
scroll to position [3, 0]
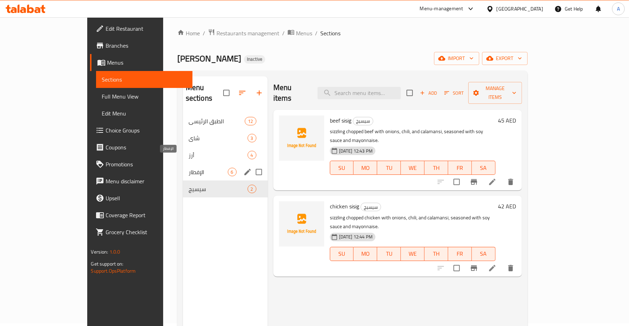
click at [189, 168] on span "الإفطار" at bounding box center [208, 172] width 39 height 8
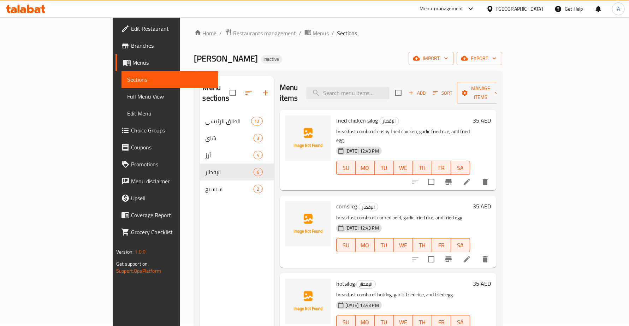
click at [127, 94] on span "Full Menu View" at bounding box center [169, 96] width 85 height 8
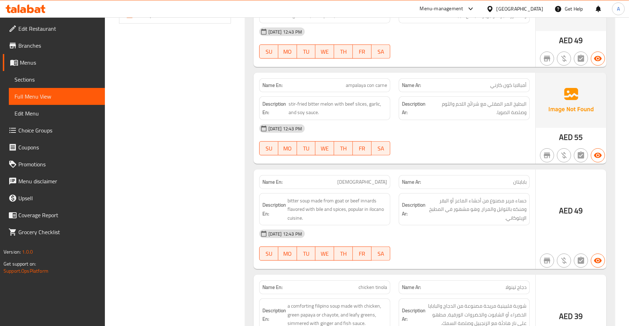
scroll to position [2669, 0]
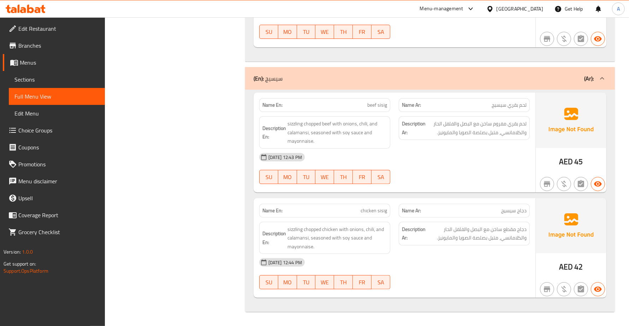
drag, startPoint x: 262, startPoint y: 94, endPoint x: 271, endPoint y: 289, distance: 195.3
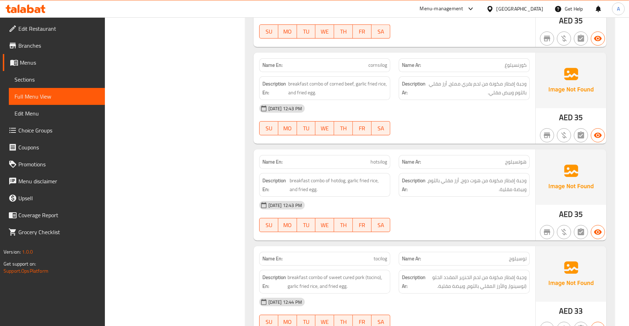
scroll to position [2095, 0]
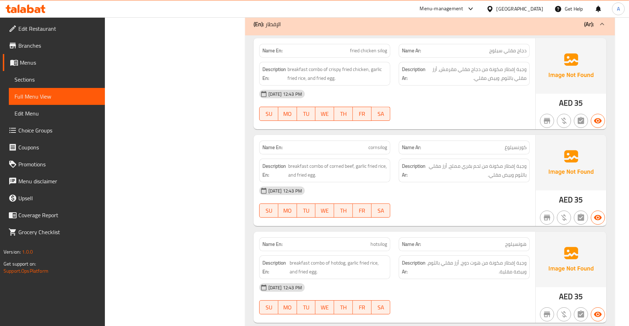
click at [40, 80] on span "Sections" at bounding box center [56, 79] width 85 height 8
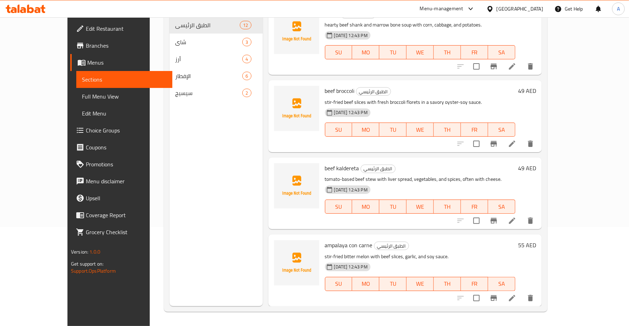
scroll to position [99, 0]
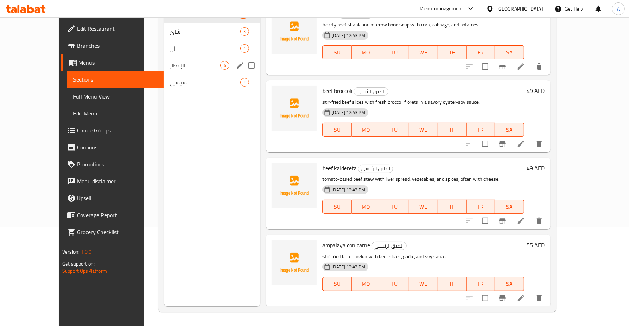
click at [170, 66] on span "الإفطار" at bounding box center [195, 65] width 51 height 8
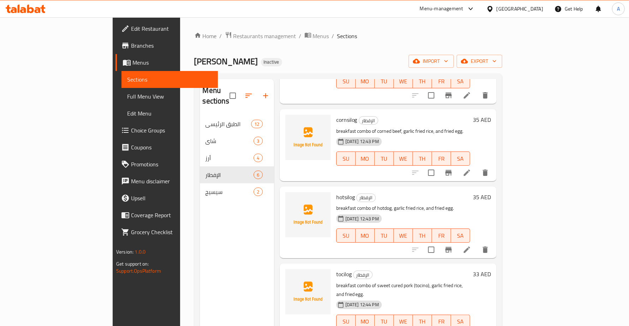
scroll to position [88, 0]
click at [471, 247] on icon at bounding box center [467, 251] width 8 height 8
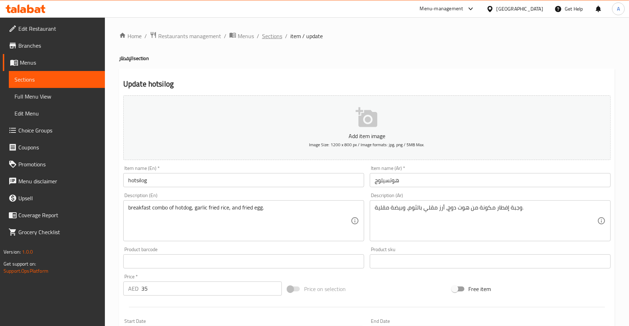
click at [272, 36] on span "Sections" at bounding box center [272, 36] width 20 height 8
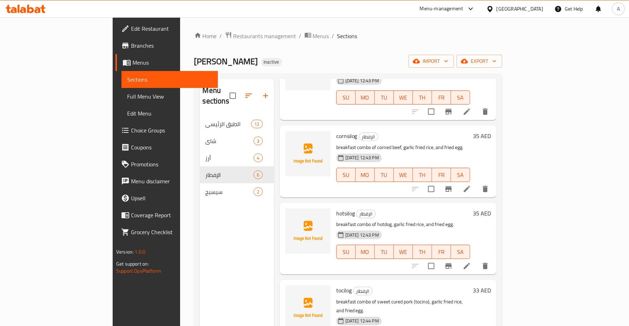
scroll to position [88, 0]
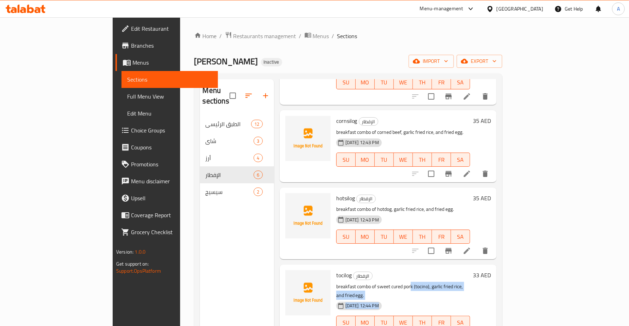
drag, startPoint x: 441, startPoint y: 272, endPoint x: 383, endPoint y: 271, distance: 58.0
click at [383, 271] on div "tocilog الإفطار breakfast combo of sweet cured pork (tocino), garlic fried rice…" at bounding box center [404, 305] width 140 height 75
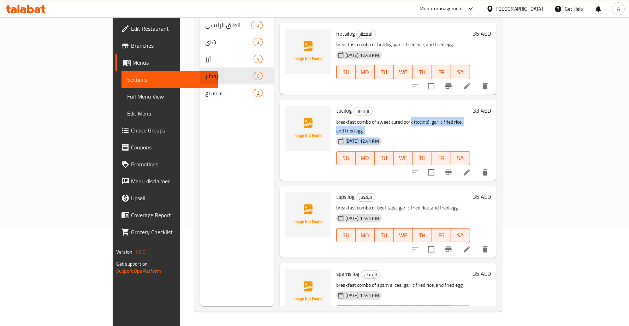
scroll to position [99, 0]
click at [488, 169] on icon "delete" at bounding box center [485, 172] width 5 height 6
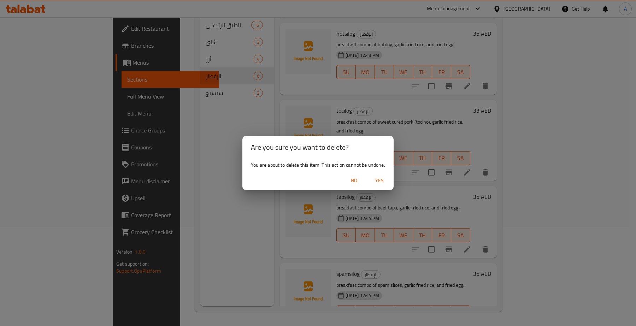
click at [377, 179] on span "Yes" at bounding box center [379, 180] width 17 height 9
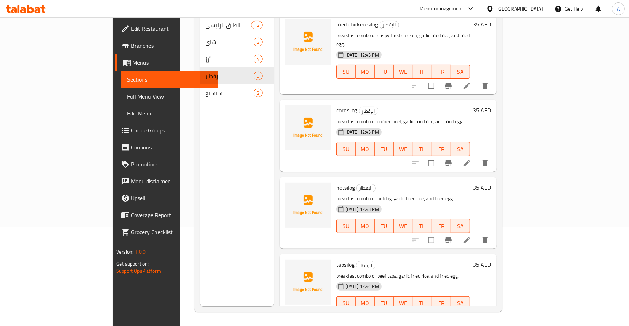
scroll to position [77, 0]
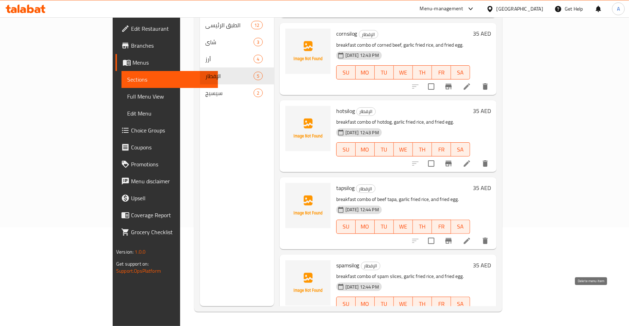
click at [488, 315] on icon "delete" at bounding box center [485, 318] width 5 height 6
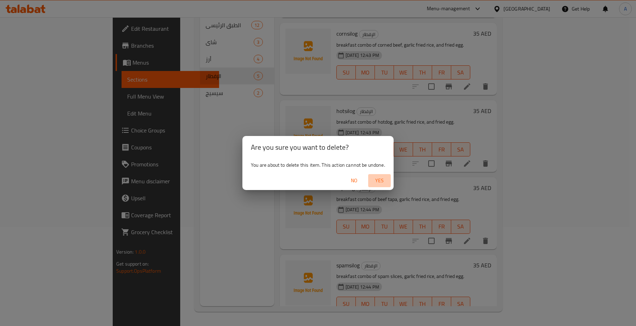
click at [380, 182] on span "Yes" at bounding box center [379, 180] width 17 height 9
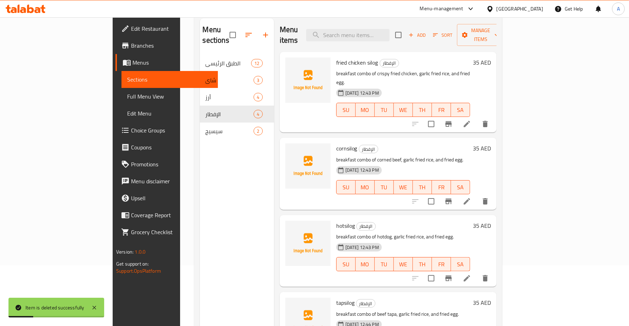
scroll to position [0, 0]
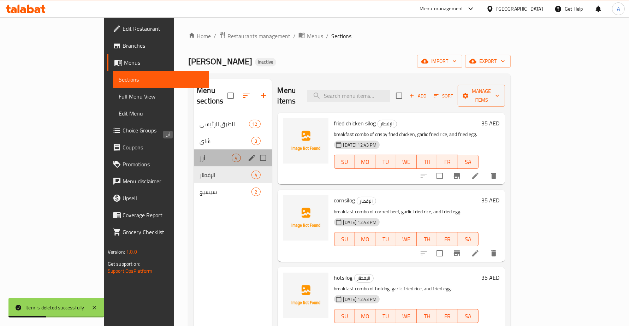
click at [200, 154] on span "أرز" at bounding box center [216, 158] width 32 height 8
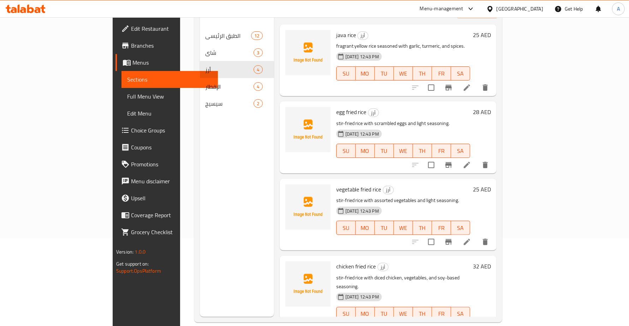
scroll to position [99, 0]
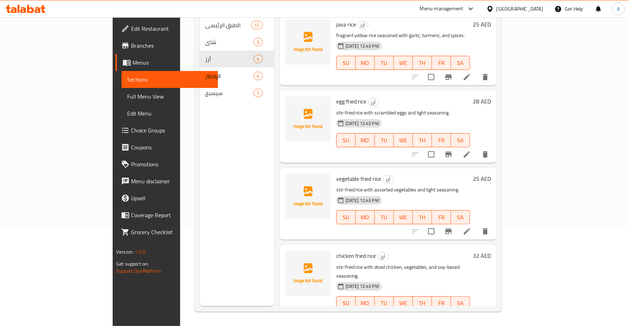
click at [200, 119] on div "Menu sections الطبق الرئيسي 12 شاي 3 أرز 4 الإفطار 4 سيسيج 2" at bounding box center [237, 143] width 74 height 326
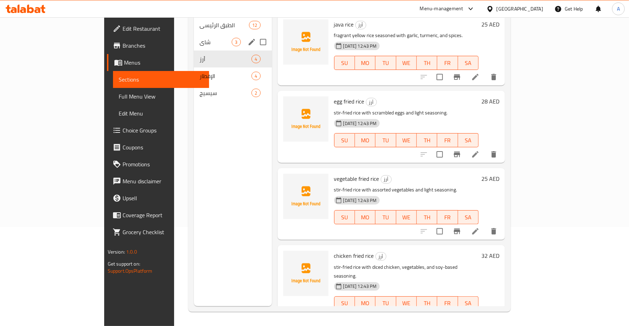
scroll to position [11, 0]
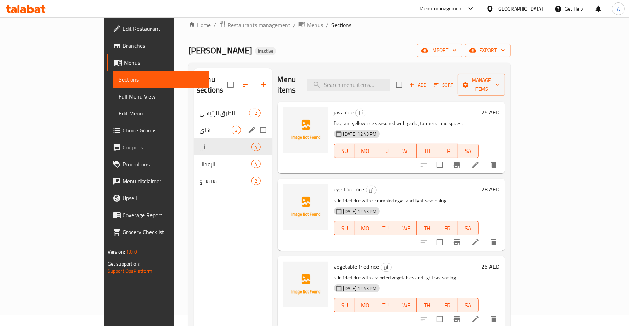
click at [200, 126] on span "شاي" at bounding box center [216, 130] width 32 height 8
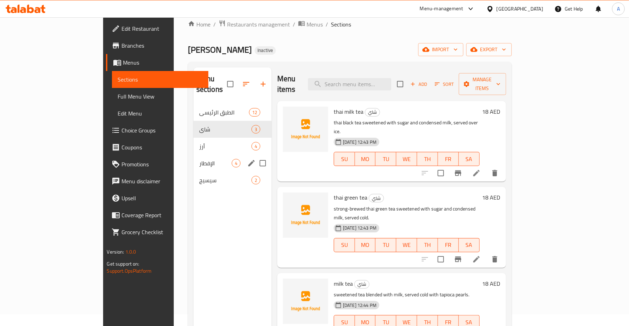
scroll to position [11, 0]
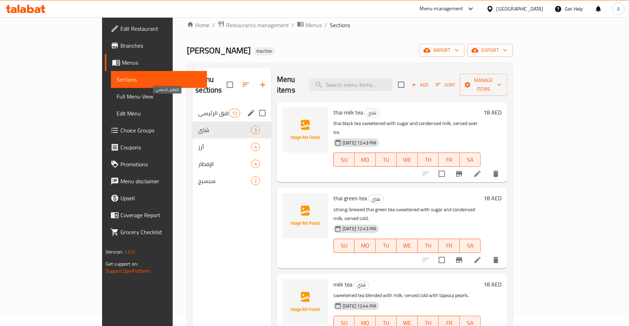
click at [198, 109] on span "الطبق الرئيسي" at bounding box center [213, 113] width 30 height 8
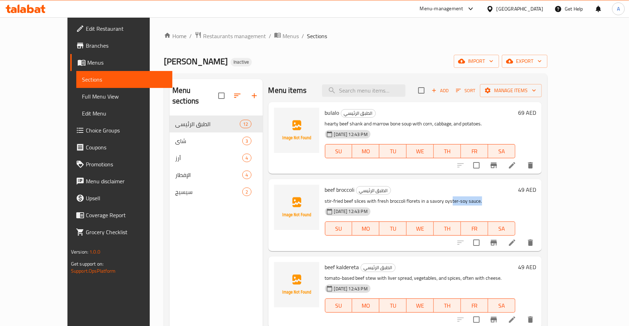
drag, startPoint x: 467, startPoint y: 202, endPoint x: 434, endPoint y: 203, distance: 32.9
click at [433, 203] on p "stir-fried beef slices with fresh broccoli florets in a savory oyster-soy sauce." at bounding box center [420, 201] width 191 height 9
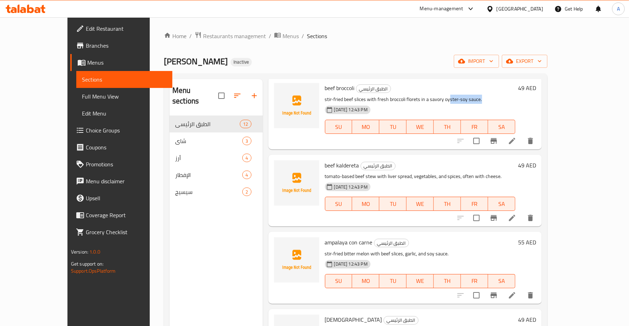
scroll to position [88, 0]
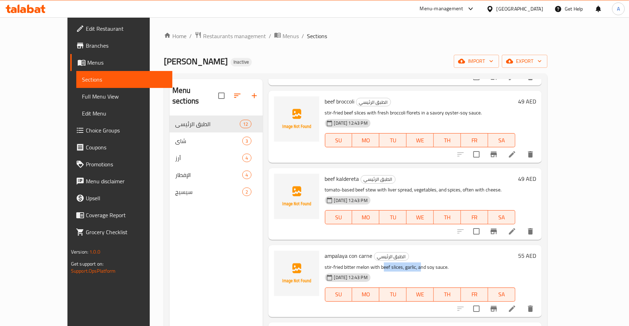
drag, startPoint x: 403, startPoint y: 265, endPoint x: 366, endPoint y: 268, distance: 37.2
click at [366, 268] on p "stir-fried bitter melon with beef slices, garlic, and soy sauce." at bounding box center [420, 267] width 191 height 9
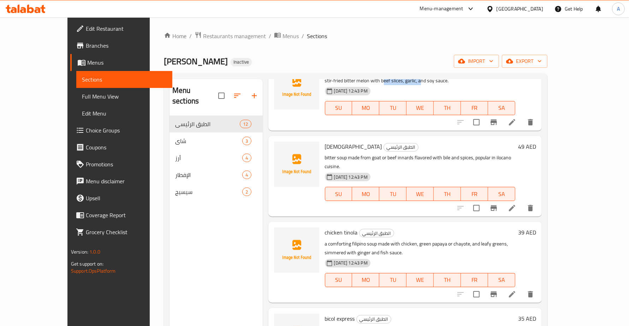
scroll to position [309, 0]
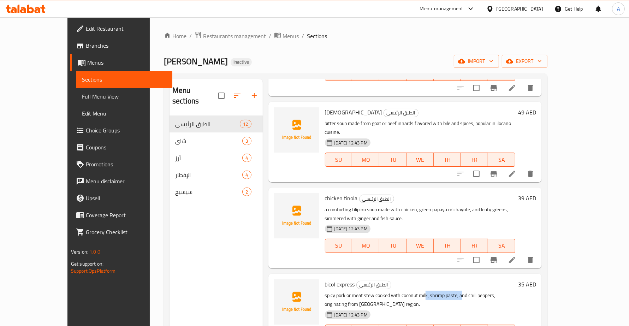
drag, startPoint x: 446, startPoint y: 277, endPoint x: 409, endPoint y: 278, distance: 36.8
click at [409, 291] on p "spicy pork or meat stew cooked with coconut milk, shrimp paste, and chili peppe…" at bounding box center [420, 300] width 191 height 18
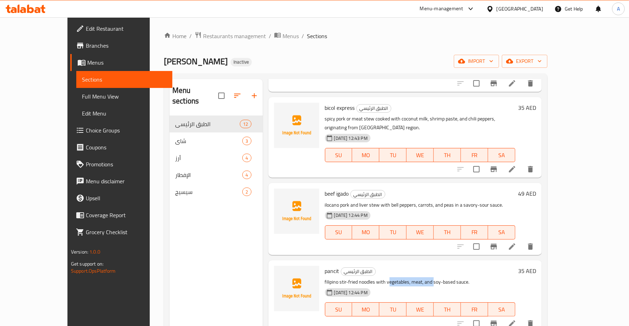
drag, startPoint x: 393, startPoint y: 257, endPoint x: 370, endPoint y: 257, distance: 23.3
click at [370, 278] on p "filipino stir-fried noodles with vegetables, meat, and soy-based sauce." at bounding box center [420, 282] width 191 height 9
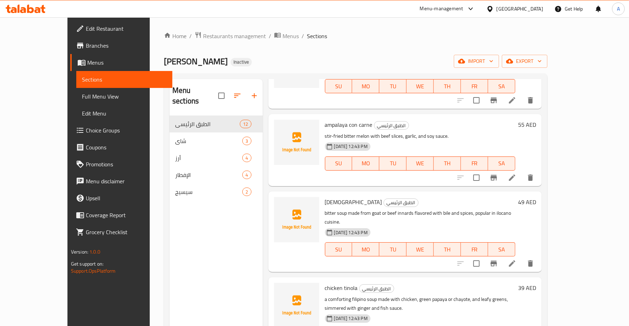
scroll to position [0, 0]
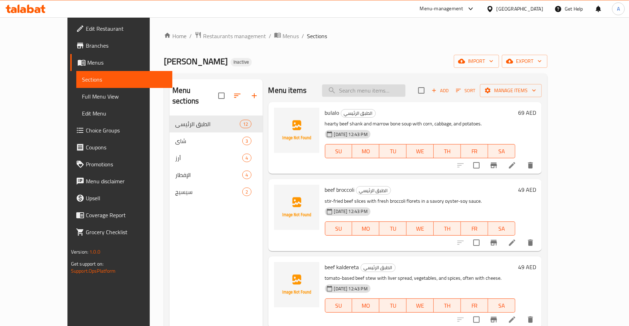
click at [369, 89] on input "search" at bounding box center [363, 90] width 83 height 12
paste input "bicol express"
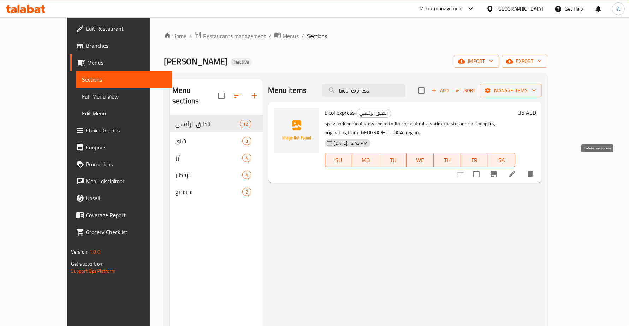
click at [535, 170] on icon "delete" at bounding box center [531, 174] width 8 height 8
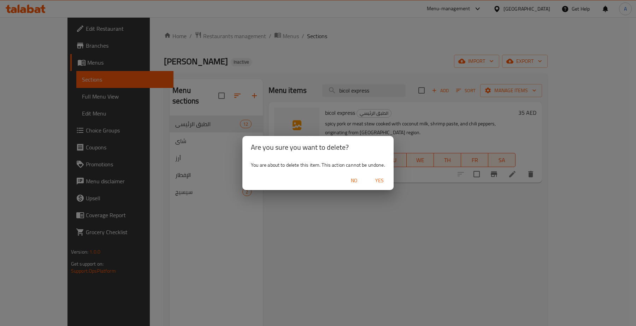
click at [380, 179] on span "Yes" at bounding box center [379, 180] width 17 height 9
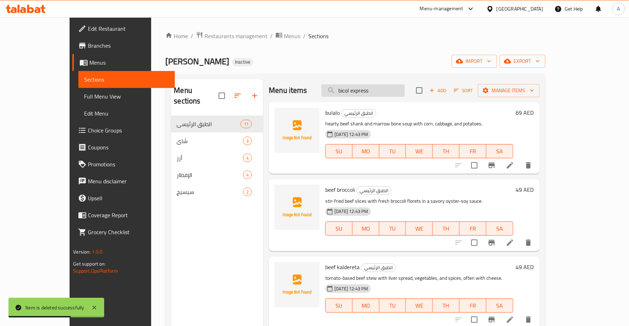
click at [403, 91] on input "bicol express" at bounding box center [363, 90] width 83 height 12
paste input "eef igado"
click at [403, 91] on input "bicol express" at bounding box center [363, 90] width 83 height 12
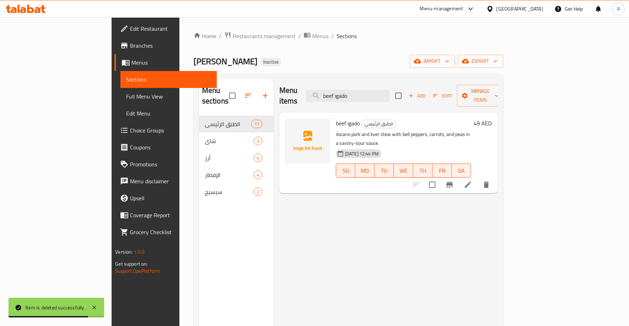
type input "beef igado"
click at [491, 181] on icon "delete" at bounding box center [486, 185] width 8 height 8
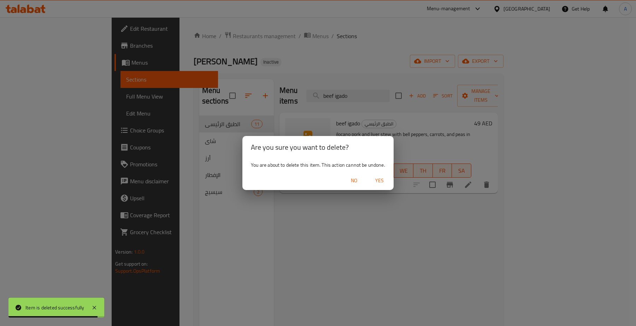
click at [380, 178] on span "Yes" at bounding box center [379, 180] width 17 height 9
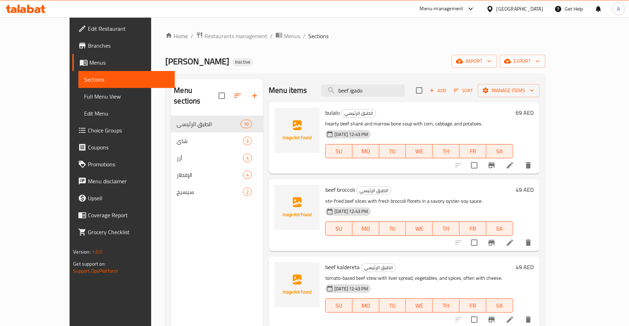
click at [84, 97] on span "Full Menu View" at bounding box center [126, 96] width 85 height 8
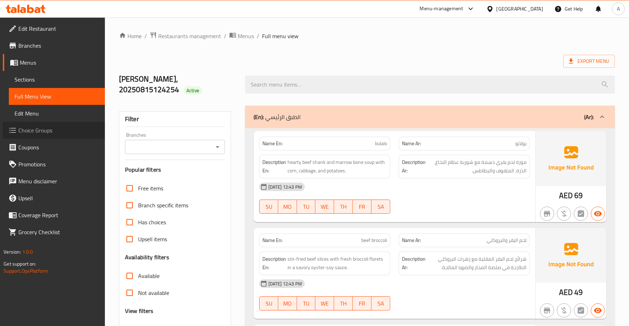
click at [34, 126] on span "Choice Groups" at bounding box center [58, 130] width 81 height 8
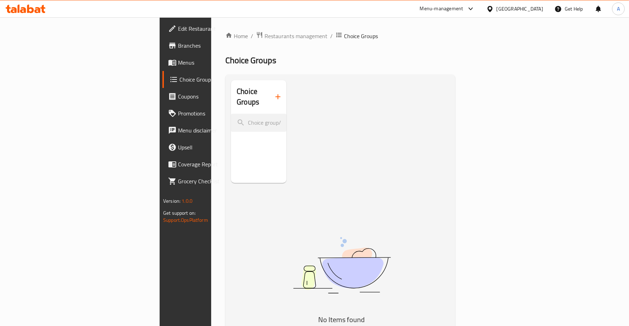
click at [274, 93] on icon "button" at bounding box center [278, 97] width 8 height 8
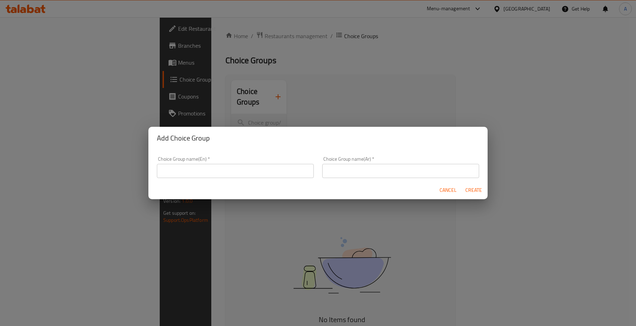
click at [190, 166] on input "text" at bounding box center [235, 171] width 157 height 14
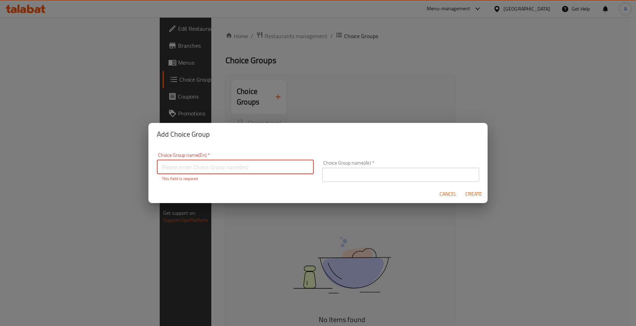
paste input "Your Choice Of:"
type input "Your Choice Of:"
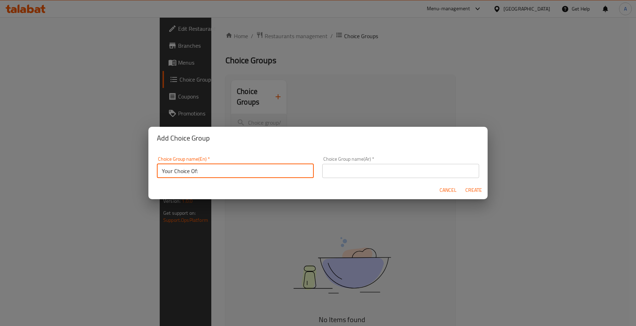
click at [372, 170] on input "text" at bounding box center [400, 171] width 157 height 14
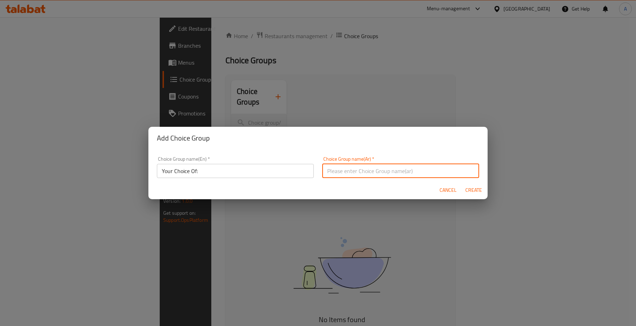
paste input "إختيارك من:"
type input "إختيارك من:"
click at [473, 191] on span "Create" at bounding box center [473, 190] width 17 height 9
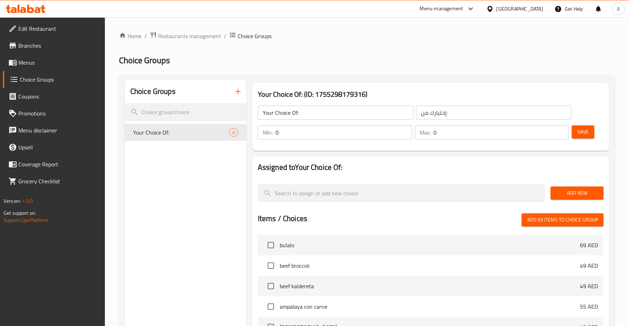
drag, startPoint x: 292, startPoint y: 133, endPoint x: 244, endPoint y: 133, distance: 47.4
click at [244, 133] on div "Choice Groups Your Choice Of: 0 Your Choice Of: (ID: 1755298179316) Your Choice…" at bounding box center [369, 283] width 488 height 406
type input "1"
drag, startPoint x: 485, startPoint y: 129, endPoint x: 413, endPoint y: 129, distance: 71.7
click at [415, 129] on div "Max: 0 ​" at bounding box center [492, 132] width 154 height 14
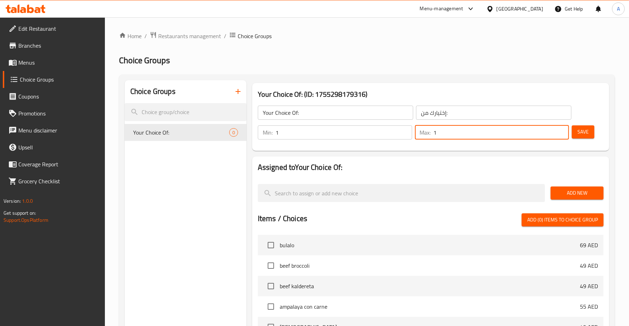
type input "1"
click at [584, 133] on span "Save" at bounding box center [583, 132] width 11 height 9
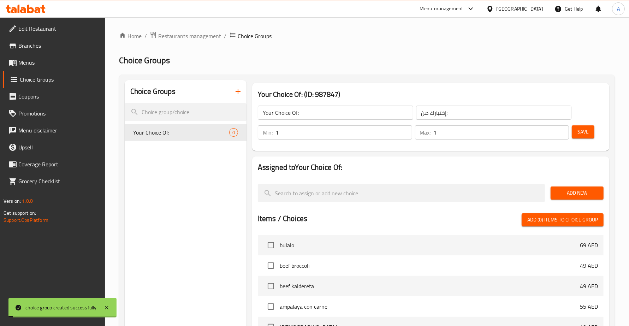
click at [578, 197] on span "Add New" at bounding box center [578, 193] width 42 height 9
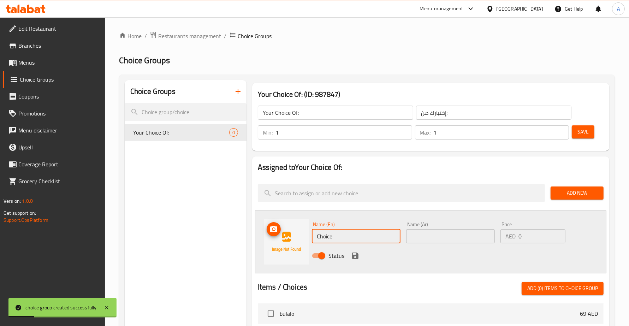
drag, startPoint x: 348, startPoint y: 231, endPoint x: 297, endPoint y: 231, distance: 51.2
click at [302, 232] on div "Name (En) Choice Name (En) Name (Ar) Name (Ar) Price AED 0 Price Status" at bounding box center [431, 242] width 352 height 63
paste input "goat"
type input "goat"
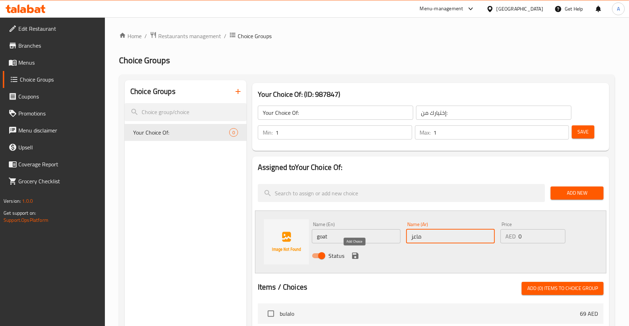
type input "ماعز"
click at [351, 255] on icon "save" at bounding box center [355, 256] width 8 height 8
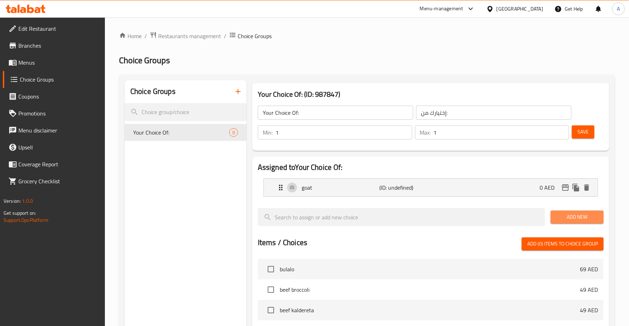
click at [575, 213] on span "Add New" at bounding box center [578, 217] width 42 height 9
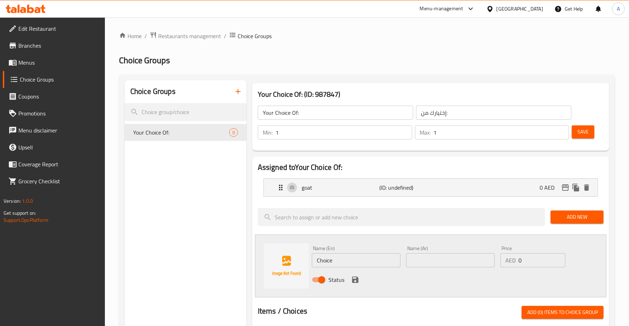
click at [342, 260] on input "Choice" at bounding box center [356, 260] width 89 height 14
paste input "beef"
type input "beef"
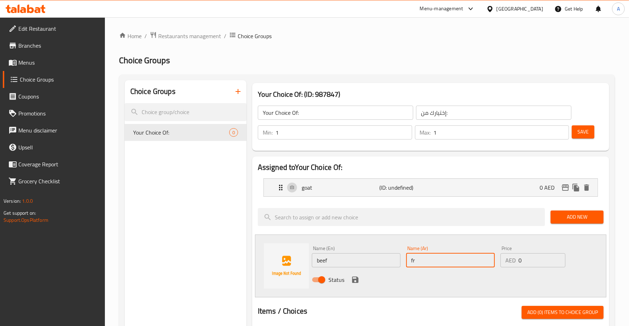
type input "f"
type input "بقري"
click at [356, 275] on button "save" at bounding box center [355, 280] width 11 height 11
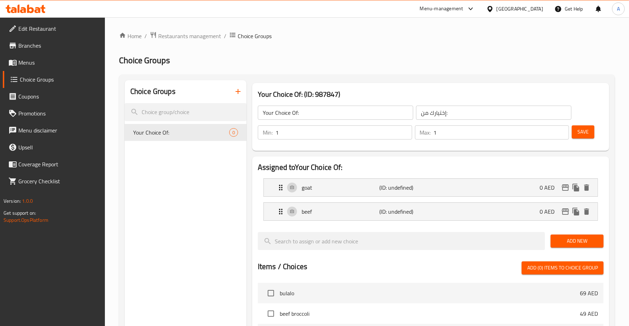
click at [586, 129] on span "Save" at bounding box center [583, 132] width 11 height 9
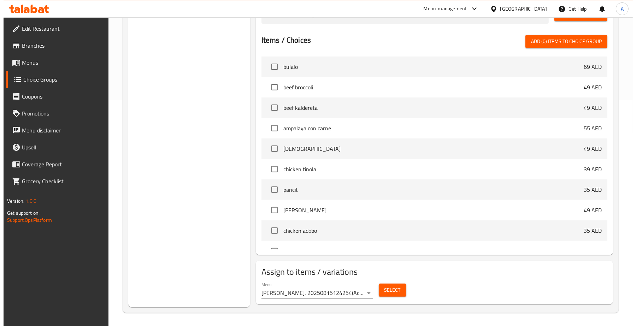
scroll to position [228, 0]
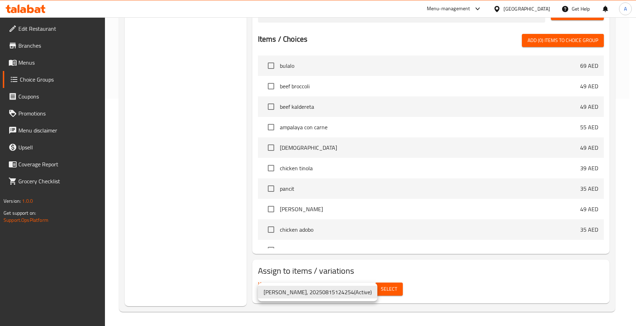
click at [416, 285] on div at bounding box center [318, 163] width 636 height 326
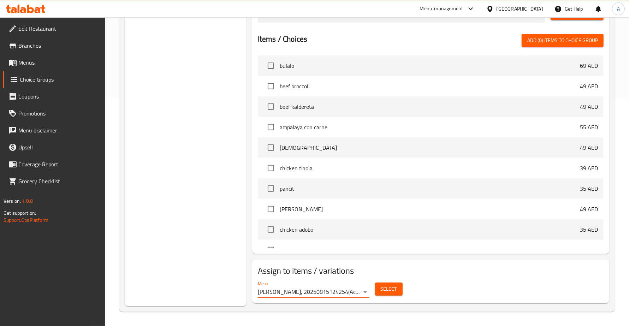
click at [388, 288] on span "Select" at bounding box center [389, 289] width 16 height 9
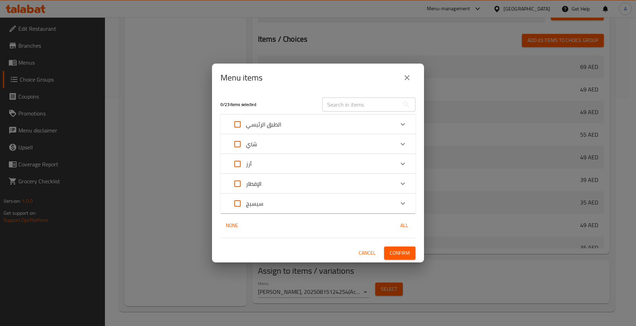
click at [282, 122] on div "الطبق الرئيسي" at bounding box center [311, 124] width 165 height 17
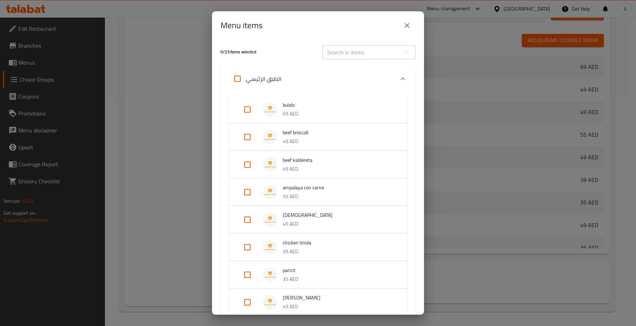
drag, startPoint x: 240, startPoint y: 217, endPoint x: 246, endPoint y: 220, distance: 7.0
click at [240, 218] on input "Expand" at bounding box center [247, 219] width 17 height 17
checkbox input "true"
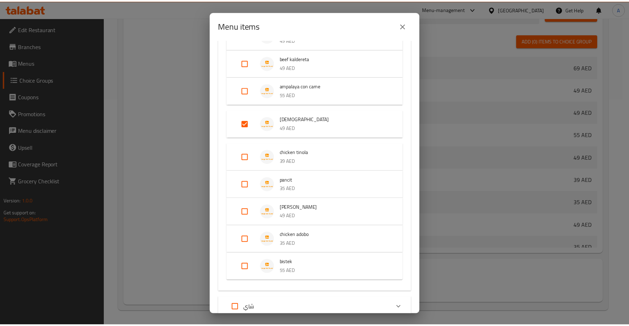
scroll to position [212, 0]
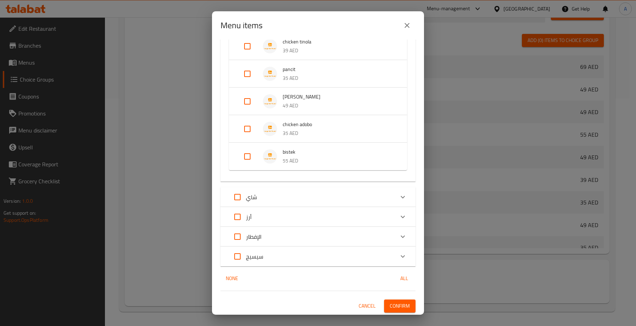
click at [393, 302] on span "Confirm" at bounding box center [400, 306] width 20 height 9
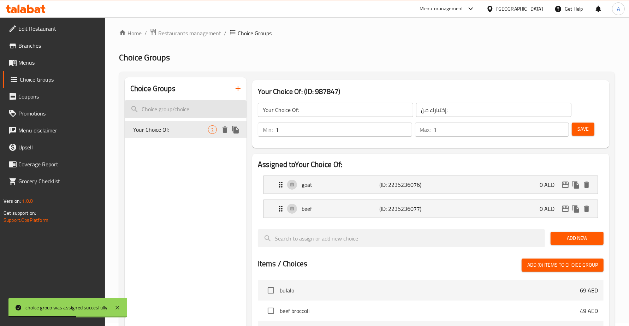
scroll to position [0, 0]
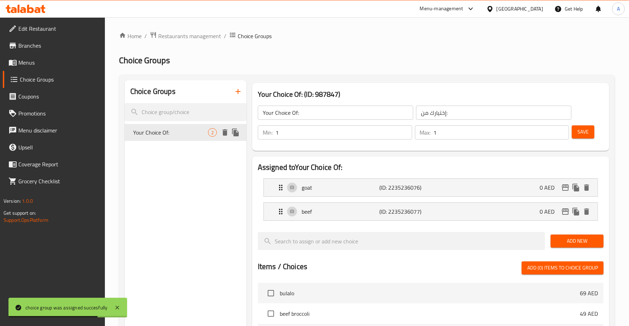
click at [237, 134] on icon "duplicate" at bounding box center [235, 133] width 7 height 8
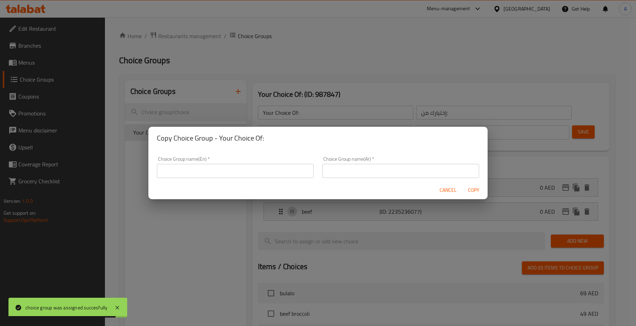
click at [234, 165] on input "text" at bounding box center [235, 171] width 157 height 14
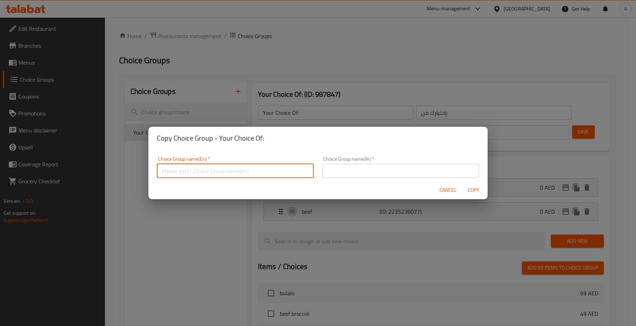
type input "Your Choice Of::"
click at [358, 181] on div "Choice Group name(Ar)   * Choice Group name(Ar) *" at bounding box center [400, 167] width 165 height 30
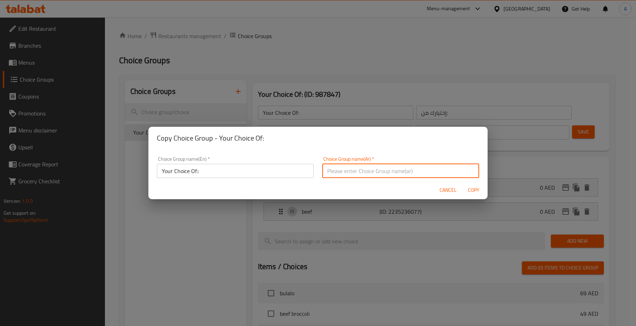
click at [362, 174] on input "text" at bounding box center [400, 171] width 157 height 14
type input "إختيارك من::"
click at [475, 192] on span "Copy" at bounding box center [473, 190] width 17 height 9
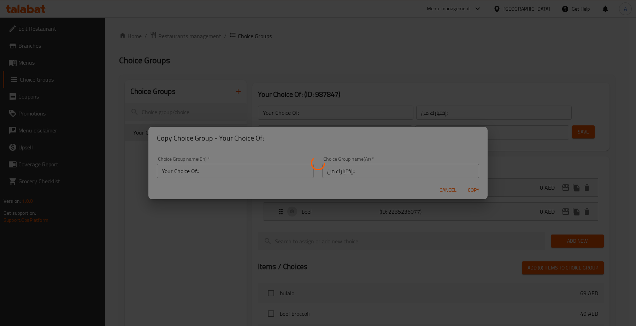
type input "Your Choice Of::"
type input "إختيارك من::"
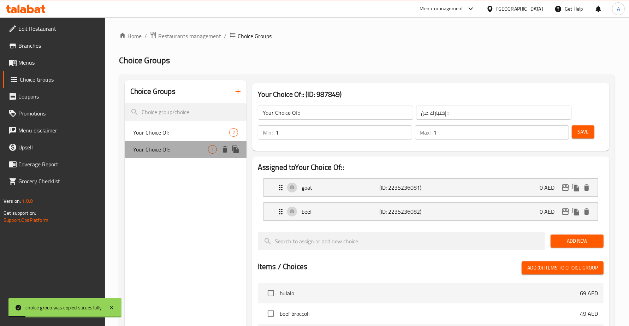
click at [183, 148] on span "Your Choice Of::" at bounding box center [170, 149] width 75 height 8
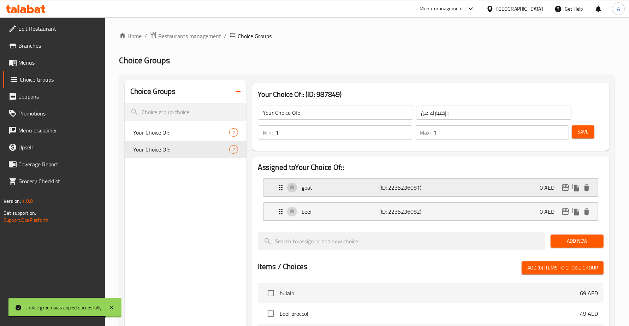
click at [317, 196] on div "goat (ID: 2235236081) 0 AED" at bounding box center [433, 188] width 313 height 18
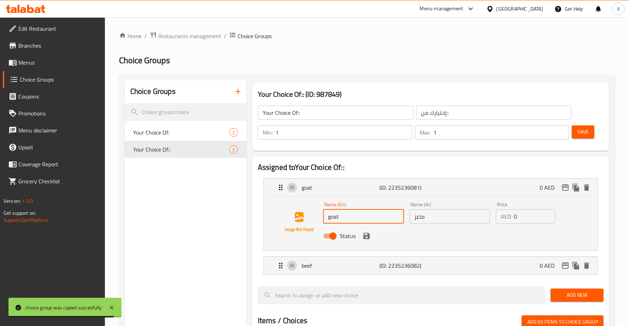
click at [352, 223] on input "goat" at bounding box center [363, 217] width 81 height 14
paste input "reen papaya"
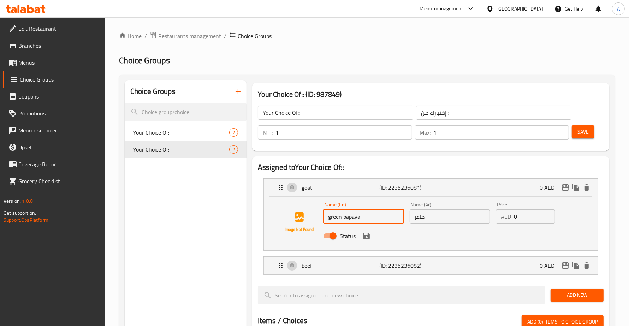
type input "green papaya"
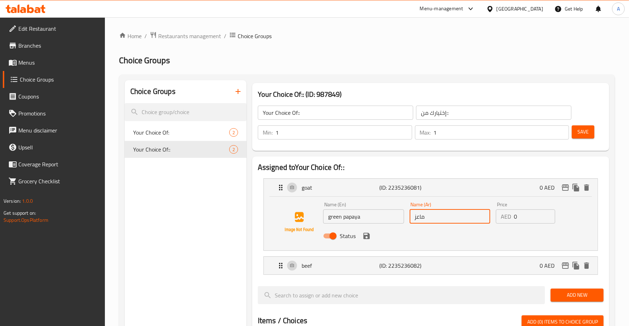
drag, startPoint x: 453, startPoint y: 216, endPoint x: 384, endPoint y: 213, distance: 68.6
click at [386, 213] on div "Name (En) green papaya Name (En) Name (Ar) ماعز Name (Ar) Price AED 0 Price Sta…" at bounding box center [450, 222] width 259 height 46
paste input "البابايا الخضراء"
click at [370, 237] on icon "save" at bounding box center [367, 236] width 8 height 8
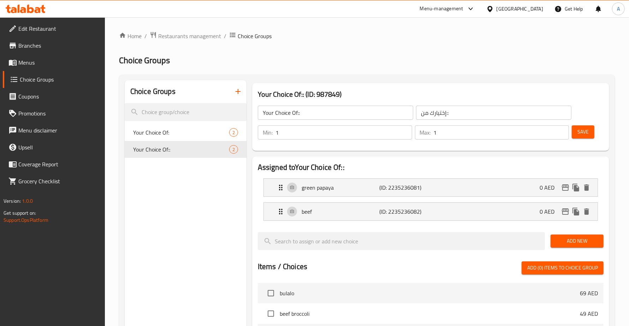
type input "البابايا الخضراء"
click at [316, 215] on p "beef" at bounding box center [341, 211] width 78 height 8
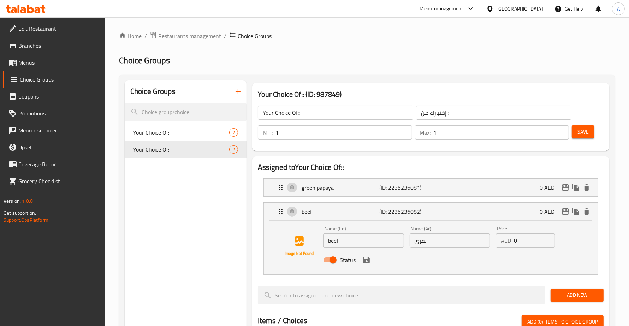
click at [337, 239] on input "beef" at bounding box center [363, 241] width 81 height 14
paste input "chayote"
type input "chayote"
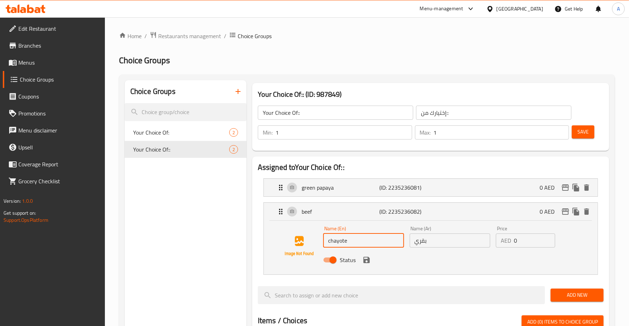
click at [435, 247] on input "بقري" at bounding box center [450, 241] width 81 height 14
paste input "لشايوت"
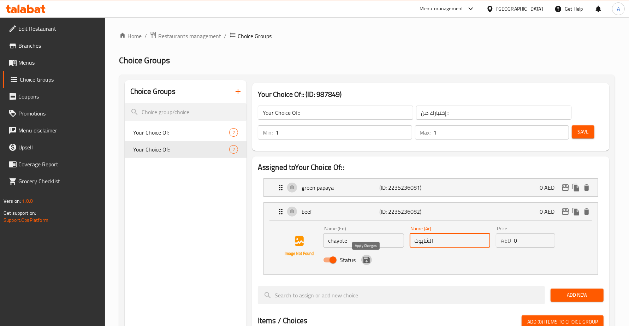
click at [370, 262] on icon "save" at bounding box center [367, 260] width 8 height 8
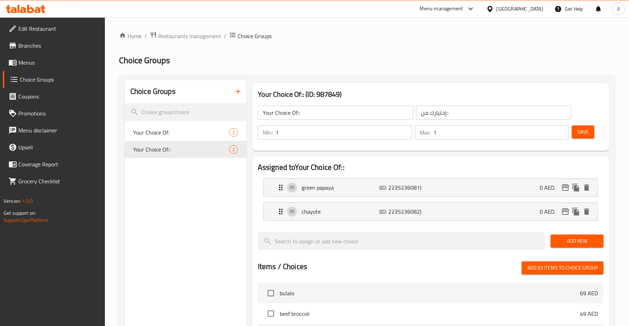
type input "الشايوت"
click at [588, 134] on span "Save" at bounding box center [583, 132] width 11 height 9
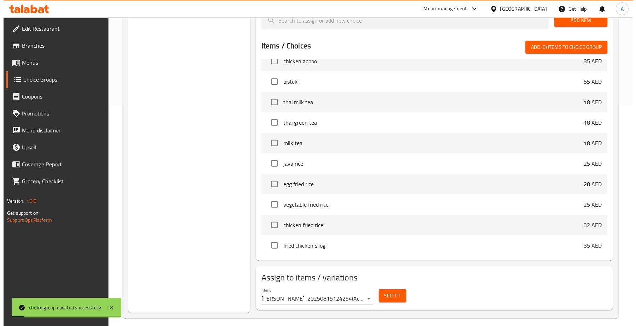
scroll to position [177, 0]
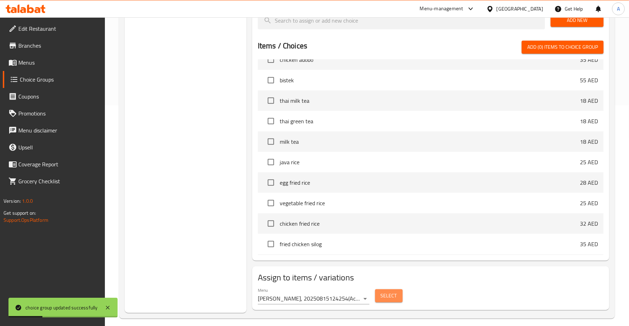
click at [389, 300] on span "Select" at bounding box center [389, 296] width 16 height 9
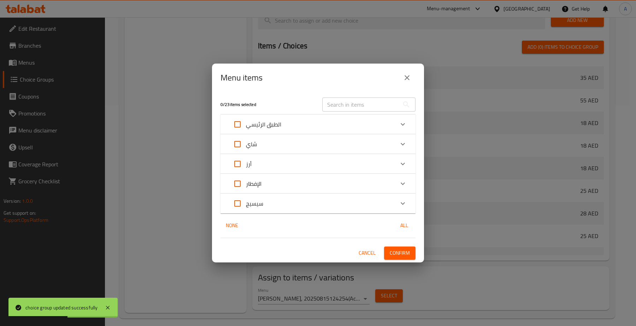
click at [402, 124] on icon "Expand" at bounding box center [403, 124] width 8 height 8
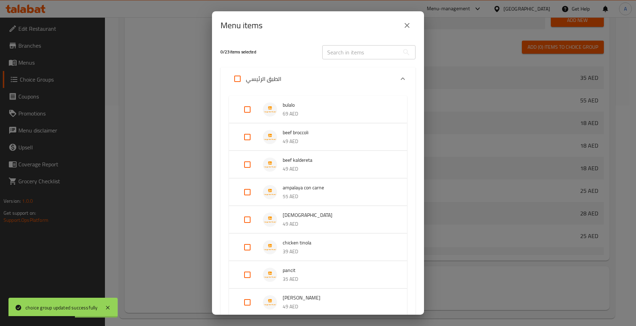
scroll to position [29, 0]
click at [253, 245] on input "Expand" at bounding box center [247, 247] width 17 height 17
checkbox input "true"
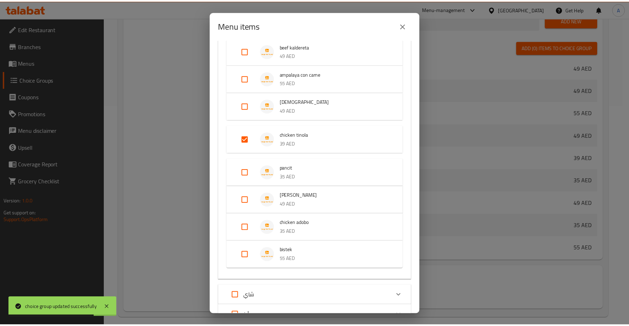
scroll to position [212, 0]
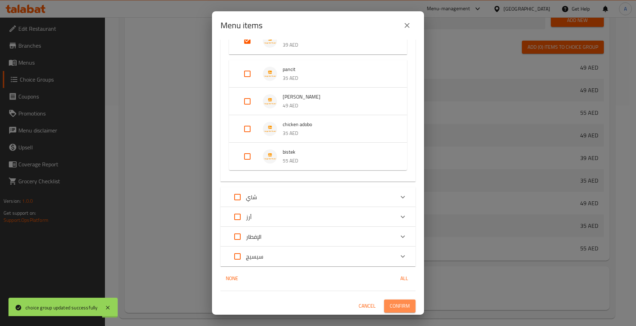
click at [390, 308] on span "Confirm" at bounding box center [400, 306] width 20 height 9
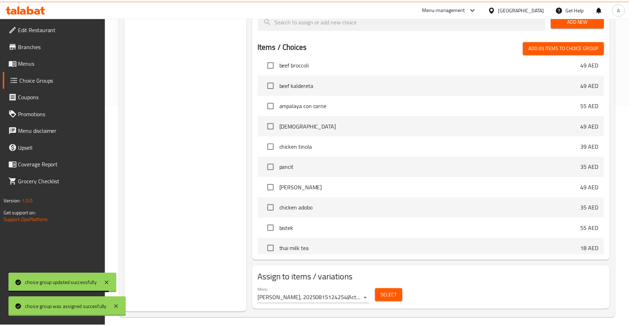
scroll to position [17, 0]
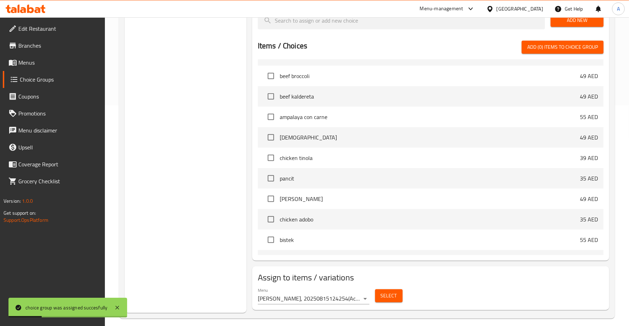
click at [41, 64] on span "Menus" at bounding box center [58, 62] width 81 height 8
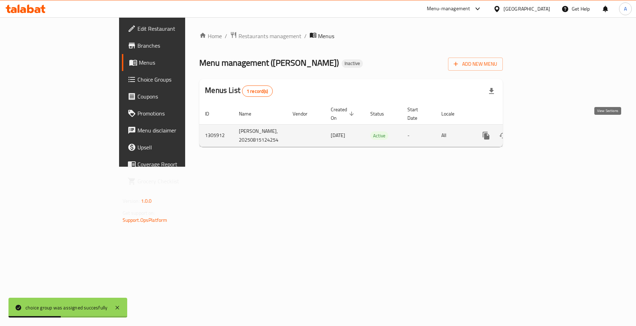
click at [541, 131] on icon "enhanced table" at bounding box center [537, 135] width 8 height 8
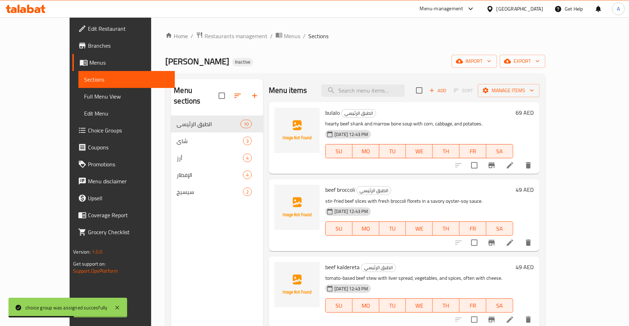
click at [84, 92] on span "Full Menu View" at bounding box center [126, 96] width 85 height 8
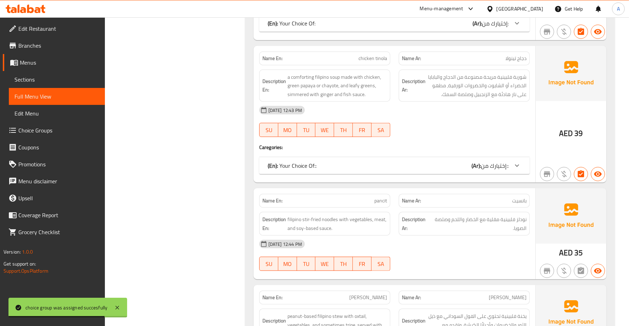
scroll to position [530, 0]
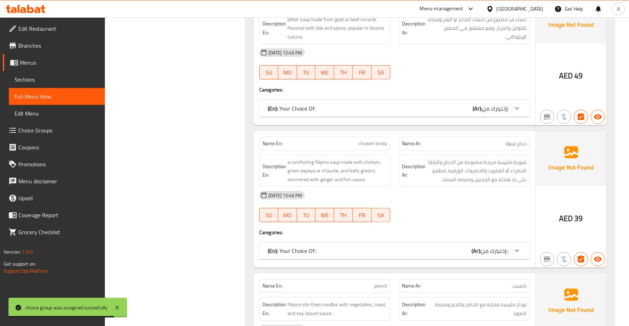
drag, startPoint x: 368, startPoint y: 122, endPoint x: 375, endPoint y: 111, distance: 13.6
click at [368, 122] on div "Name En: papaitan Name Ar: [PERSON_NAME] Description En: bitter soup made from …" at bounding box center [395, 56] width 282 height 137
click at [375, 110] on div "(En): Your Choice Of: (Ar): إختيارك من:" at bounding box center [388, 108] width 241 height 8
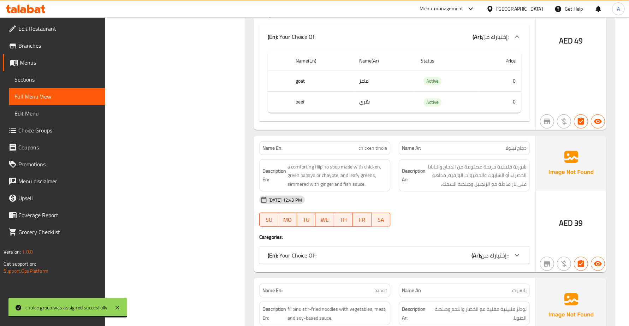
scroll to position [663, 0]
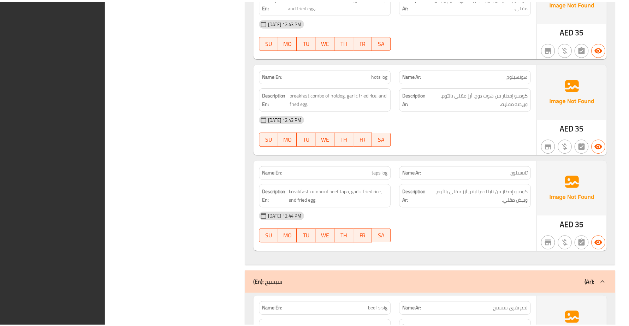
scroll to position [2506, 0]
